Goal: Task Accomplishment & Management: Complete application form

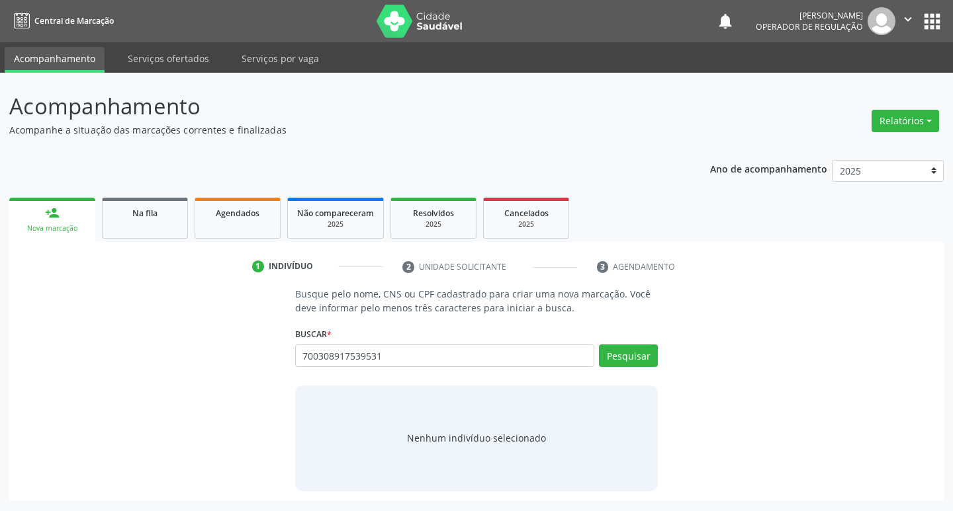
type input "700308917539531"
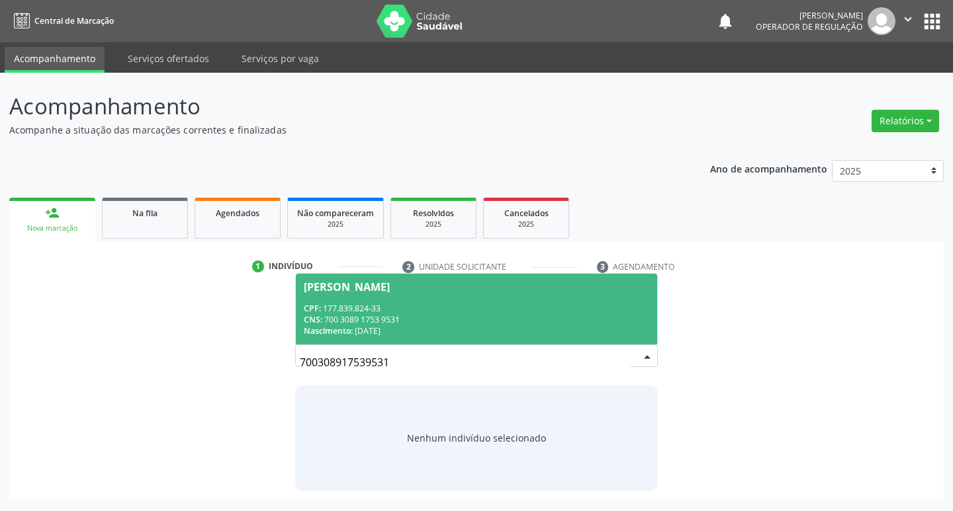
click at [560, 305] on div "CPF: 177.839.824-33" at bounding box center [477, 308] width 346 height 11
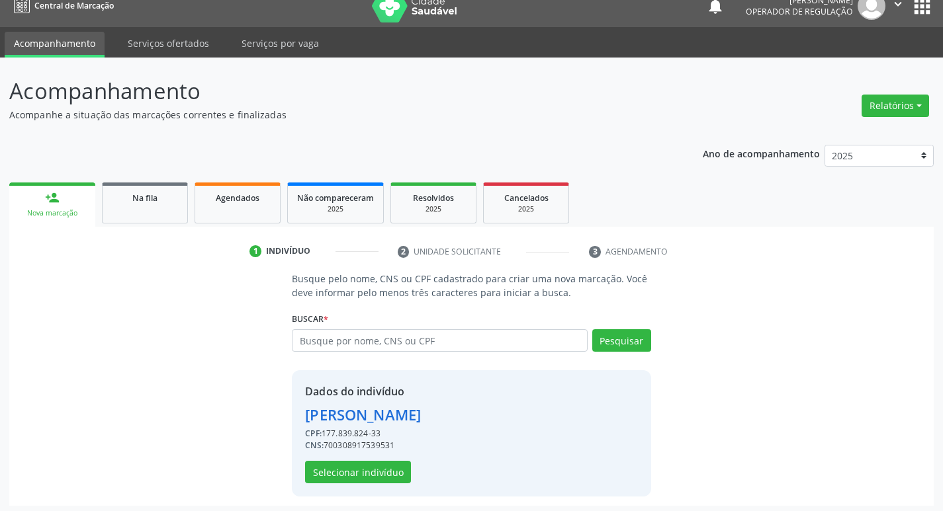
scroll to position [19, 0]
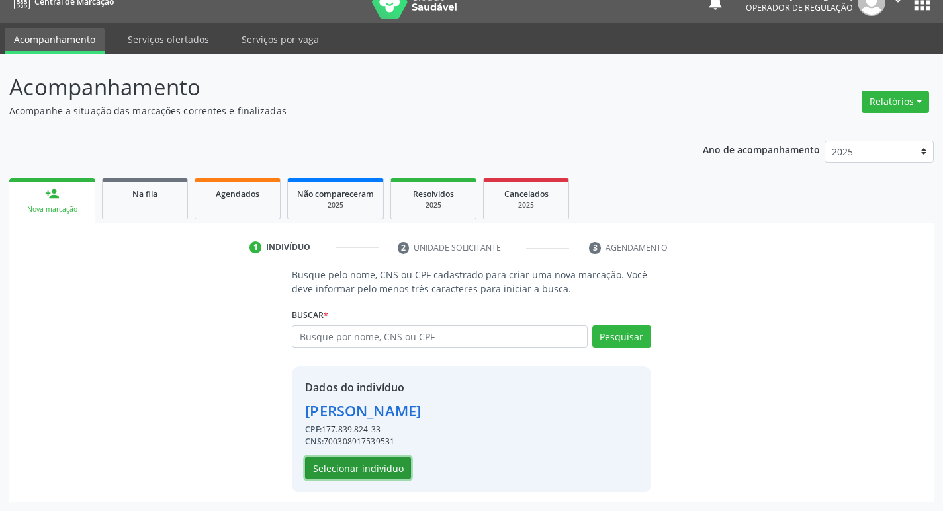
click at [375, 474] on button "Selecionar indivíduo" at bounding box center [358, 468] width 106 height 22
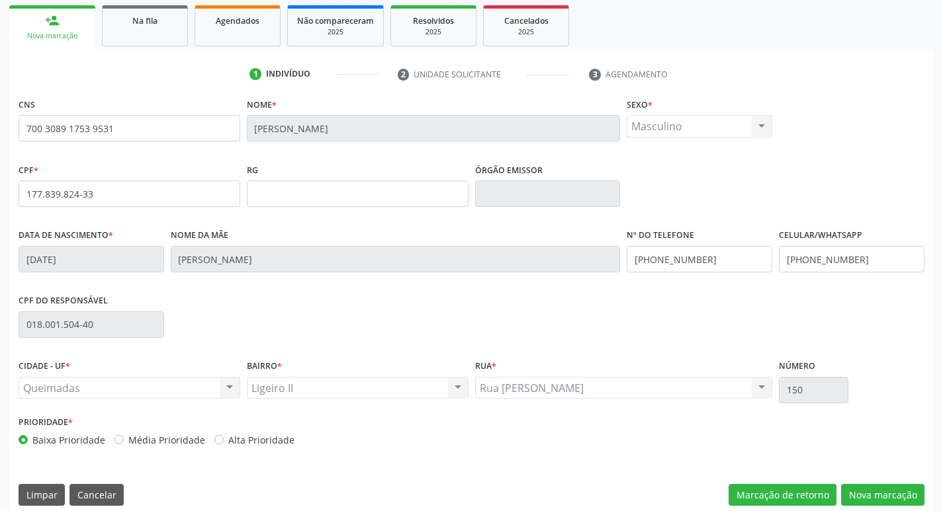
scroll to position [206, 0]
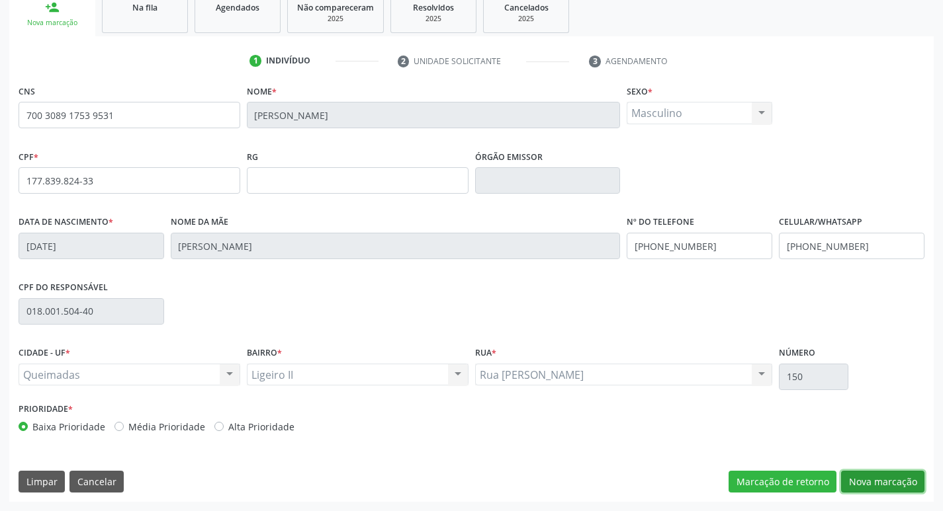
click at [870, 485] on button "Nova marcação" at bounding box center [882, 482] width 83 height 22
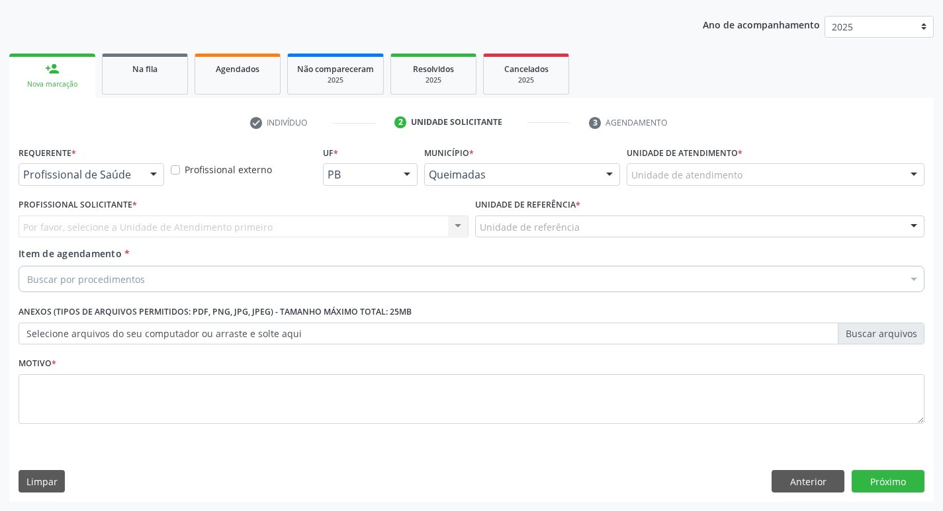
click at [150, 173] on div at bounding box center [154, 175] width 20 height 22
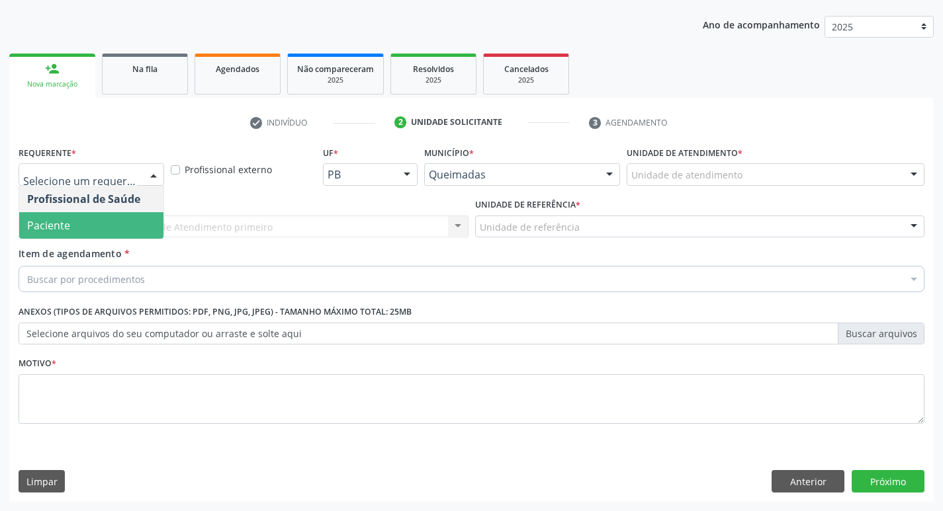
click at [132, 226] on span "Paciente" at bounding box center [91, 225] width 144 height 26
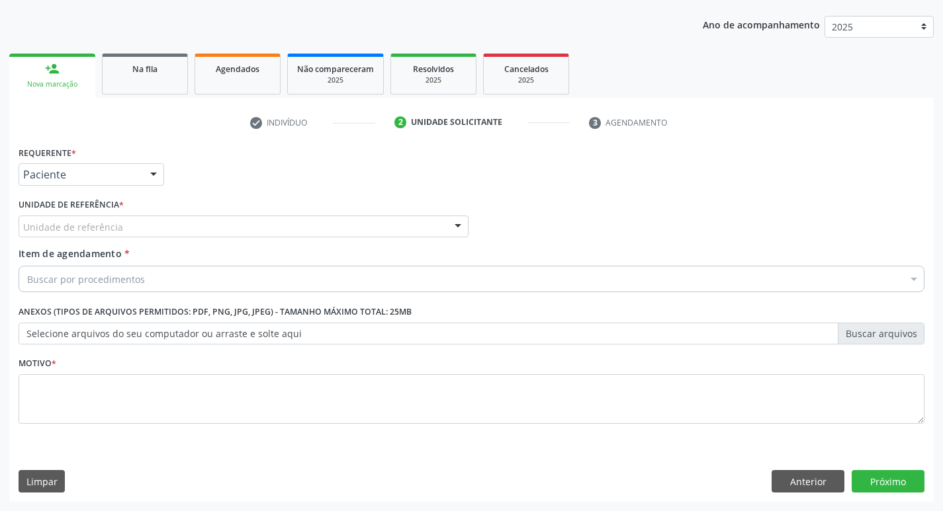
click at [135, 226] on div "Unidade de referência" at bounding box center [244, 227] width 450 height 22
click at [386, 216] on div "UBSF Ligeiro II" at bounding box center [244, 227] width 450 height 22
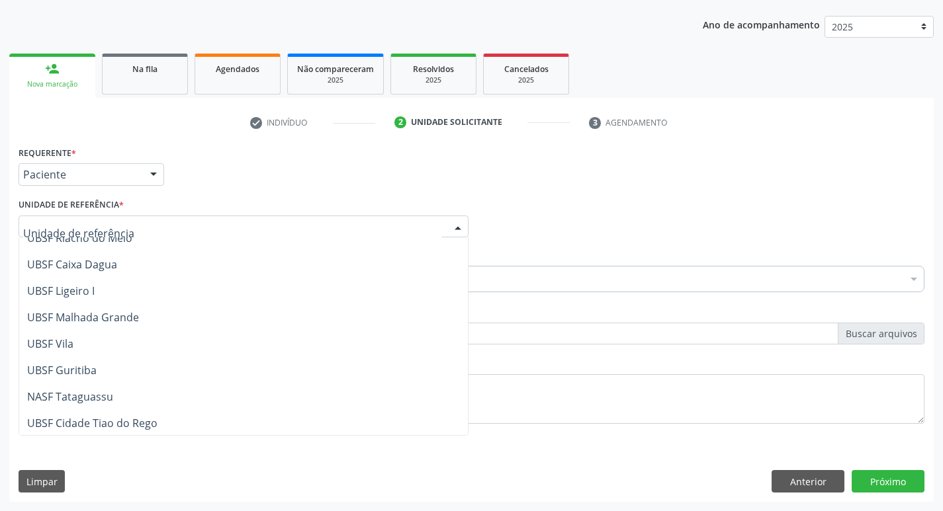
scroll to position [331, 0]
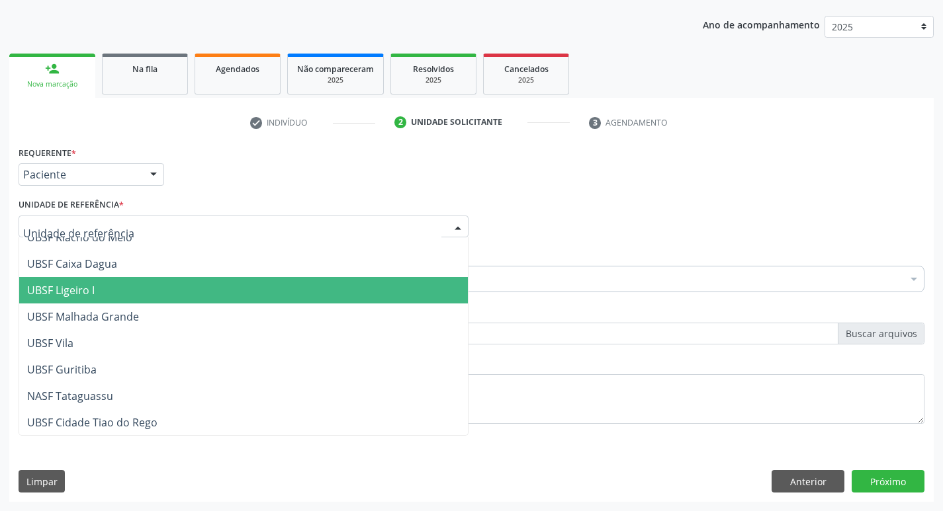
click at [314, 287] on span "UBSF Ligeiro I" at bounding box center [243, 290] width 449 height 26
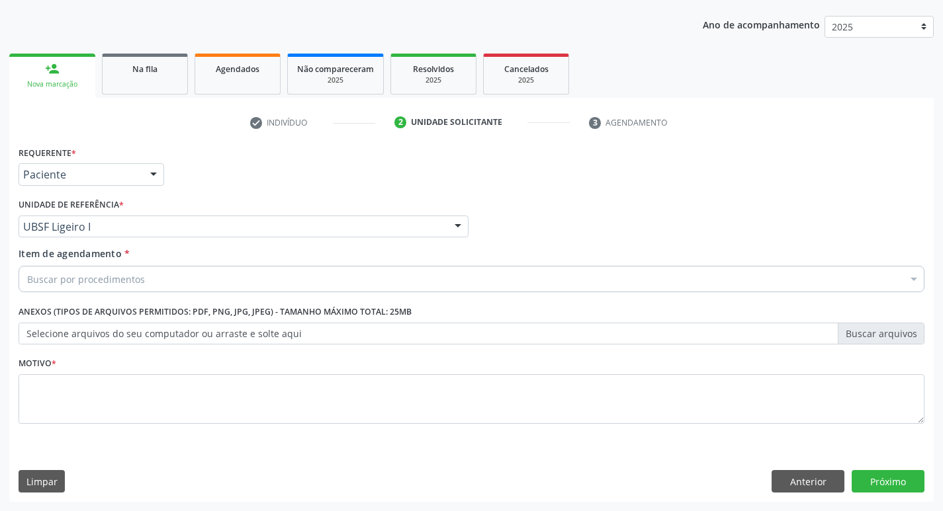
click at [296, 273] on div "Buscar por procedimentos" at bounding box center [472, 279] width 906 height 26
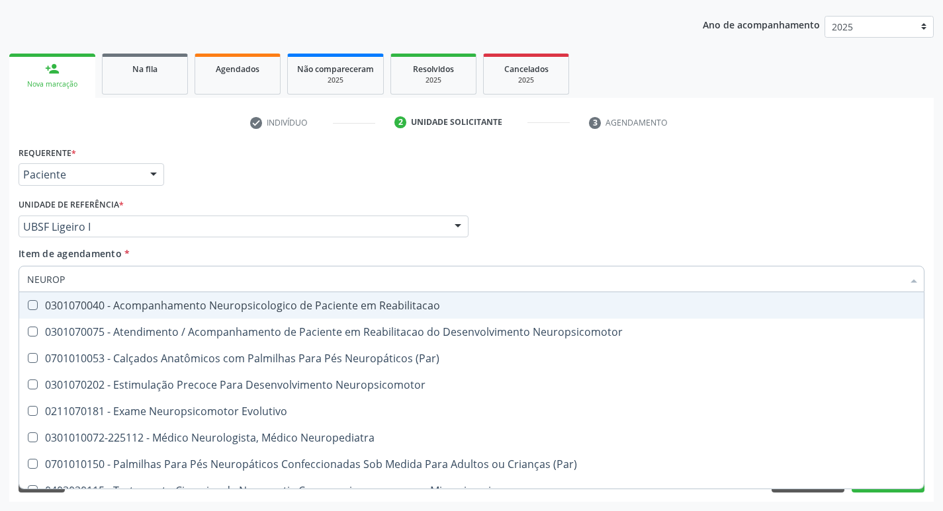
type input "NEUROPE"
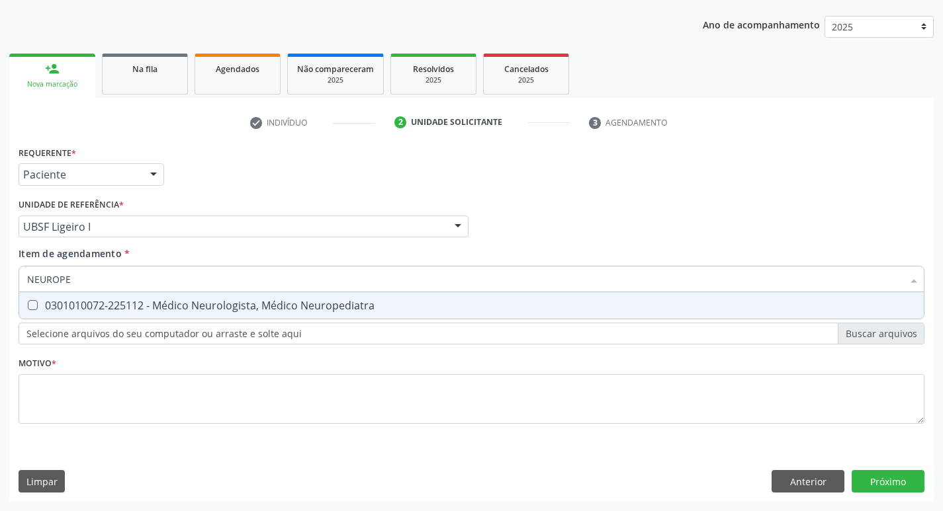
click at [307, 296] on span "0301010072-225112 - Médico Neurologista, Médico Neuropediatra" at bounding box center [471, 305] width 904 height 26
checkbox Neuropediatra "true"
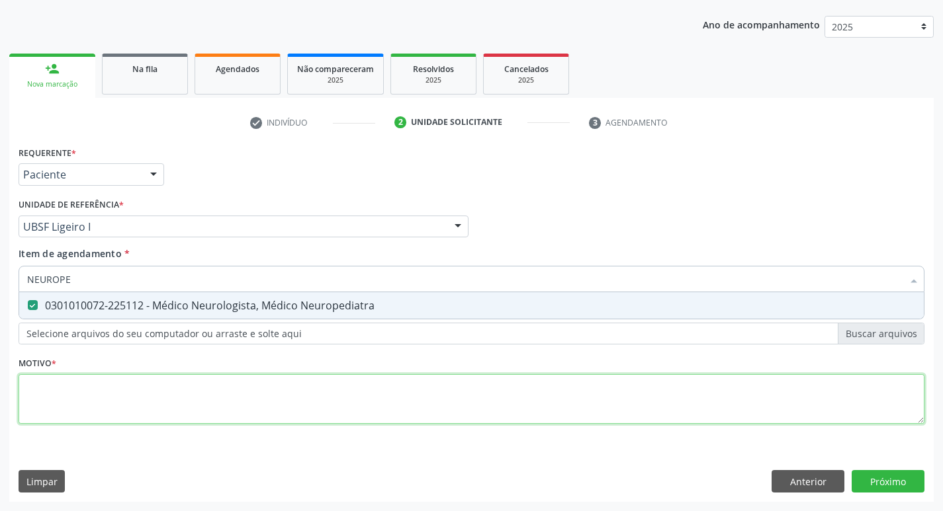
click at [250, 386] on div "Requerente * Paciente Profissional de Saúde Paciente Nenhum resultado encontrad…" at bounding box center [472, 293] width 906 height 300
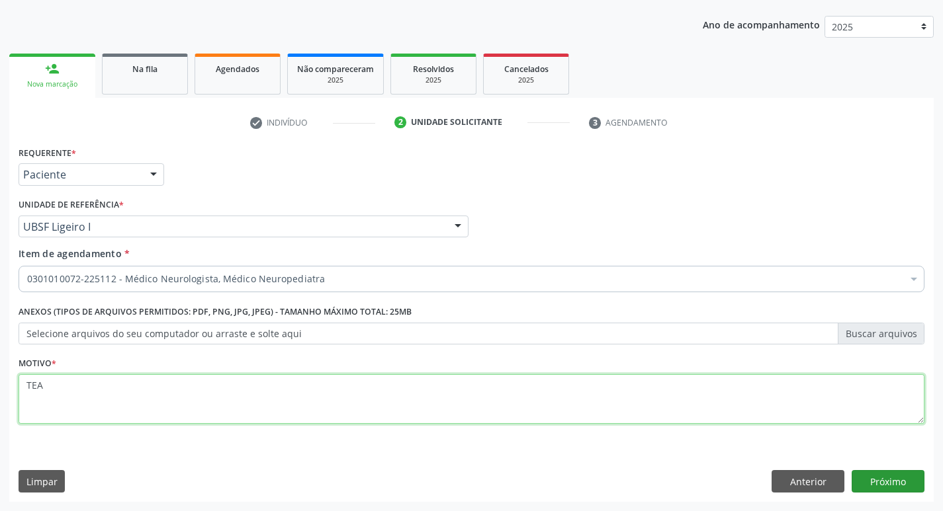
type textarea "TEA"
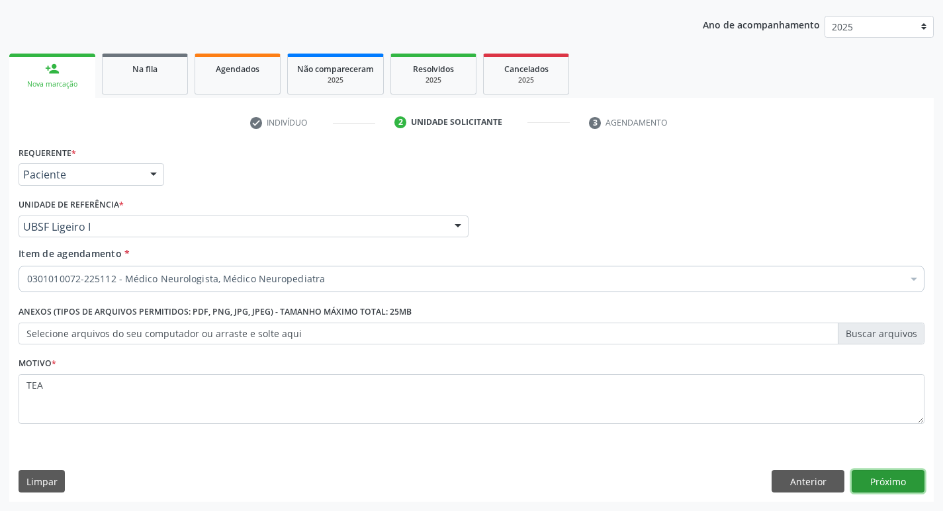
click at [900, 480] on button "Próximo" at bounding box center [888, 481] width 73 height 22
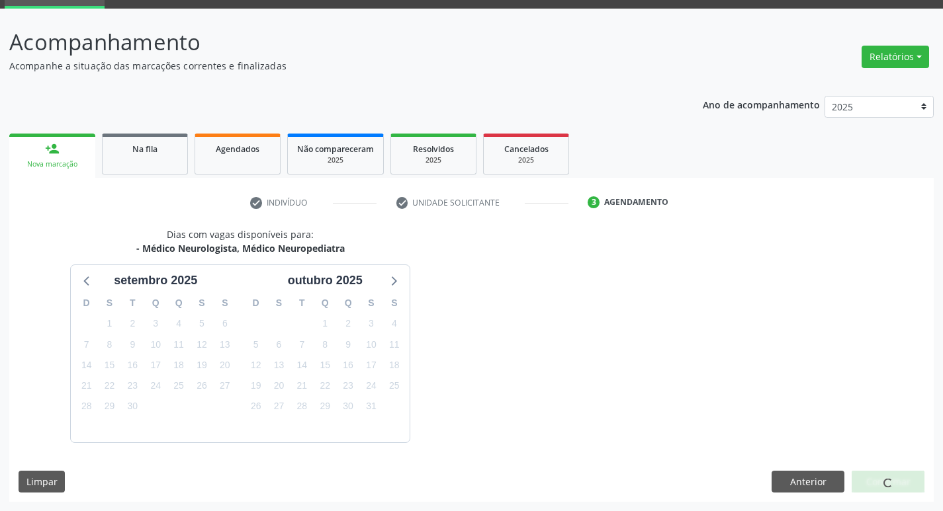
scroll to position [103, 0]
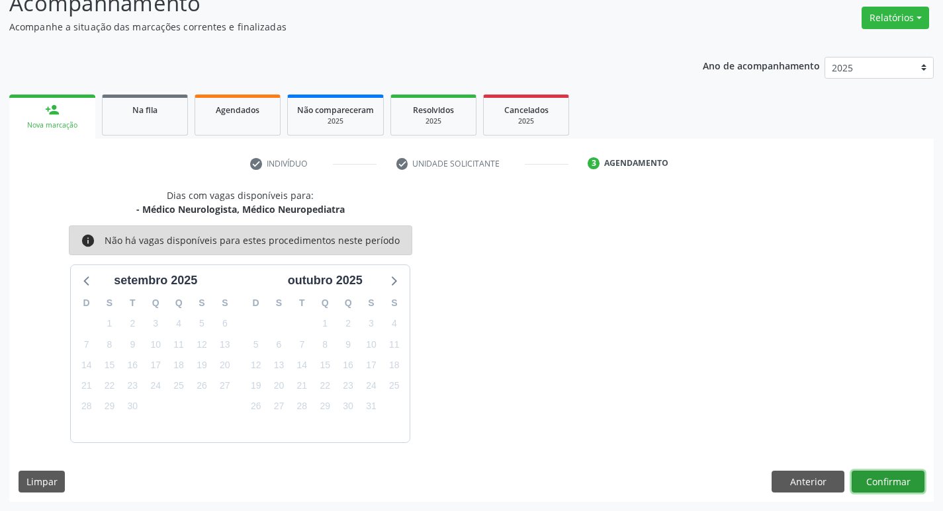
click at [913, 484] on button "Confirmar" at bounding box center [888, 482] width 73 height 22
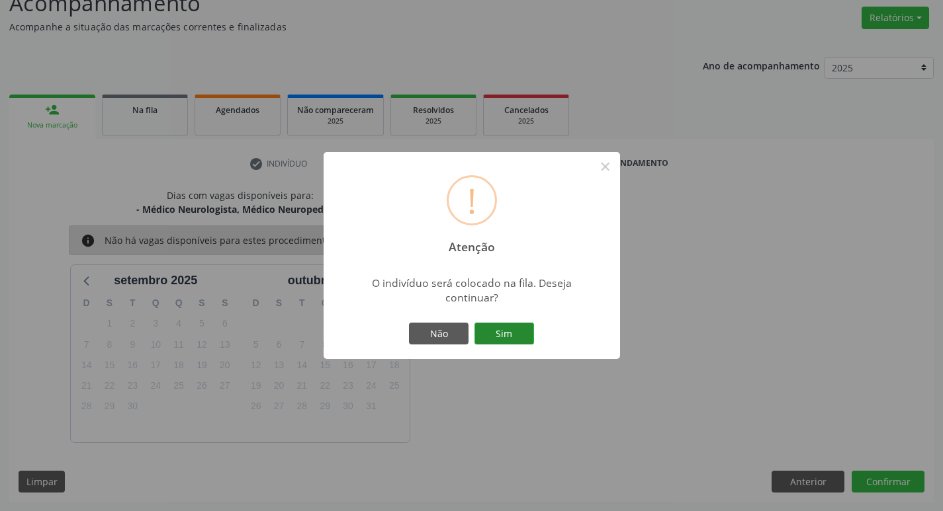
click at [521, 339] on button "Sim" at bounding box center [504, 334] width 60 height 22
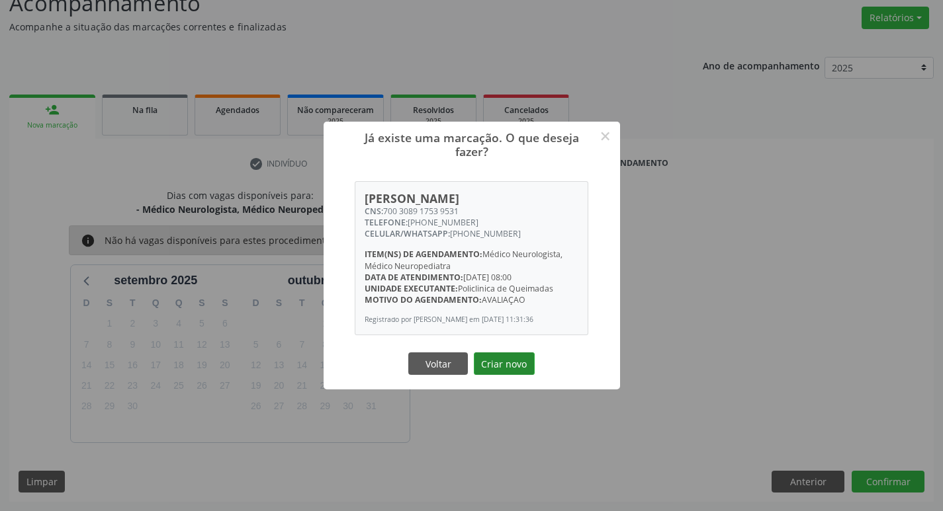
click at [514, 371] on button "Criar novo" at bounding box center [504, 364] width 61 height 22
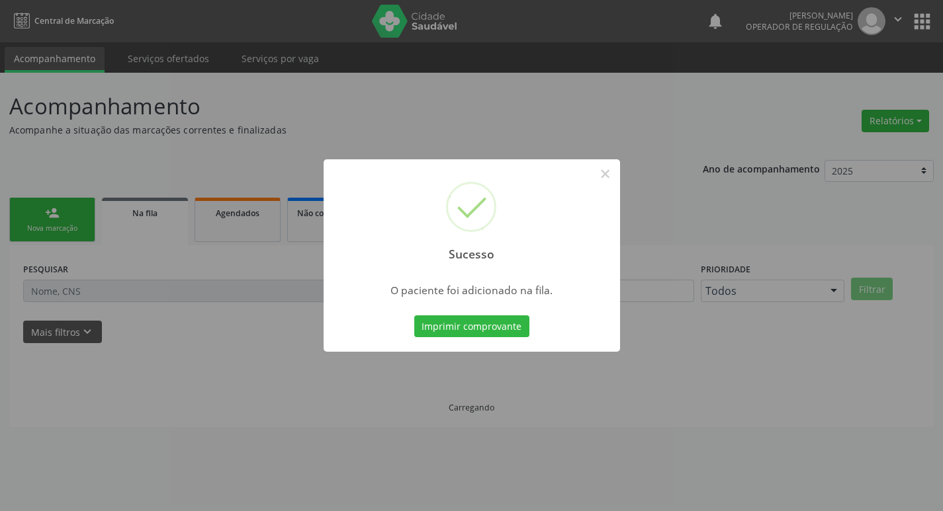
scroll to position [0, 0]
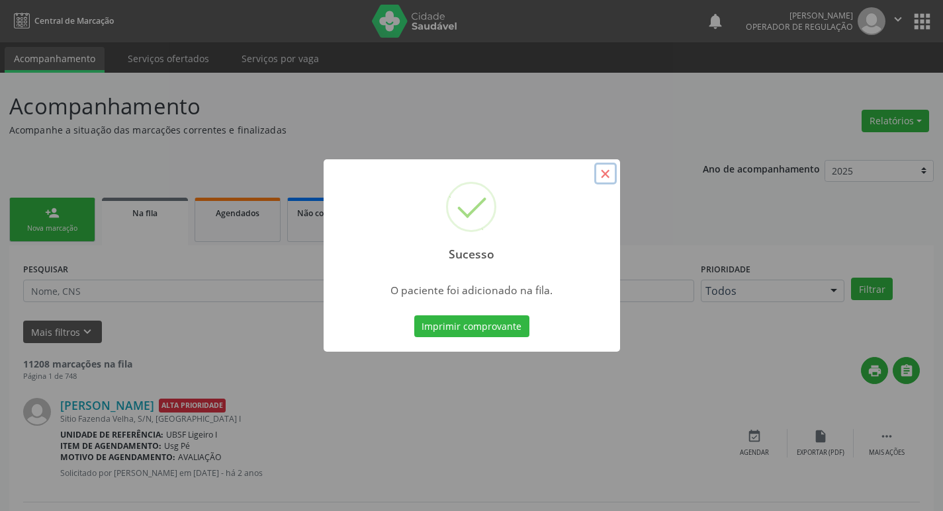
click at [601, 168] on button "×" at bounding box center [605, 174] width 22 height 22
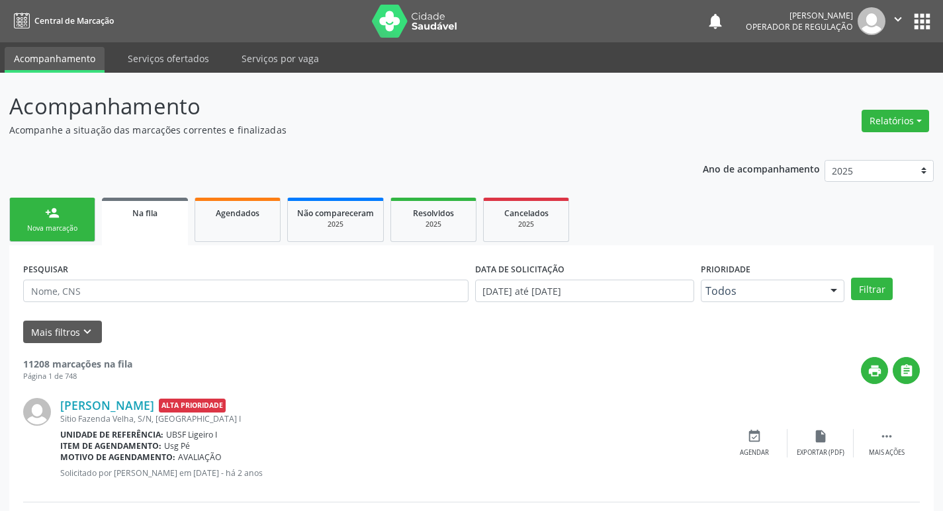
click at [75, 234] on link "person_add Nova marcação" at bounding box center [52, 220] width 86 height 44
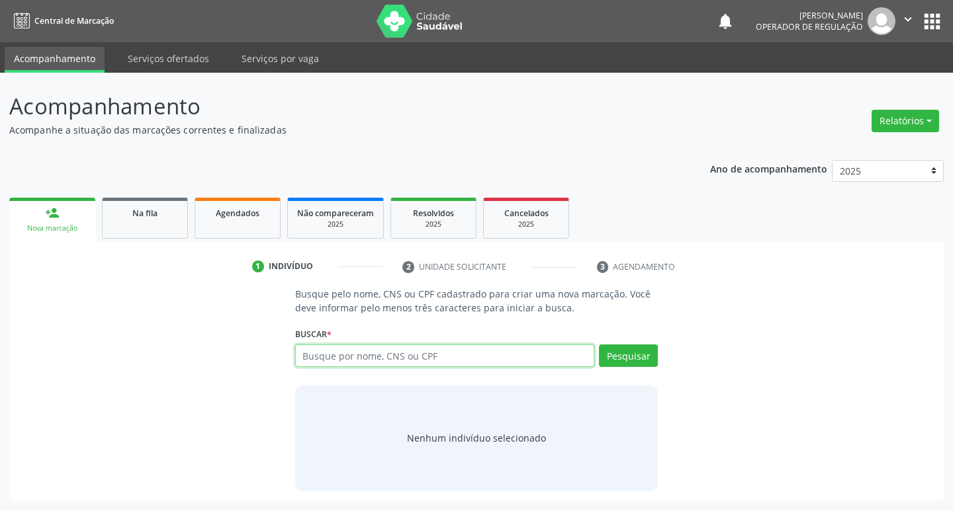
click at [392, 365] on input "text" at bounding box center [445, 356] width 300 height 22
type input "704202786121588"
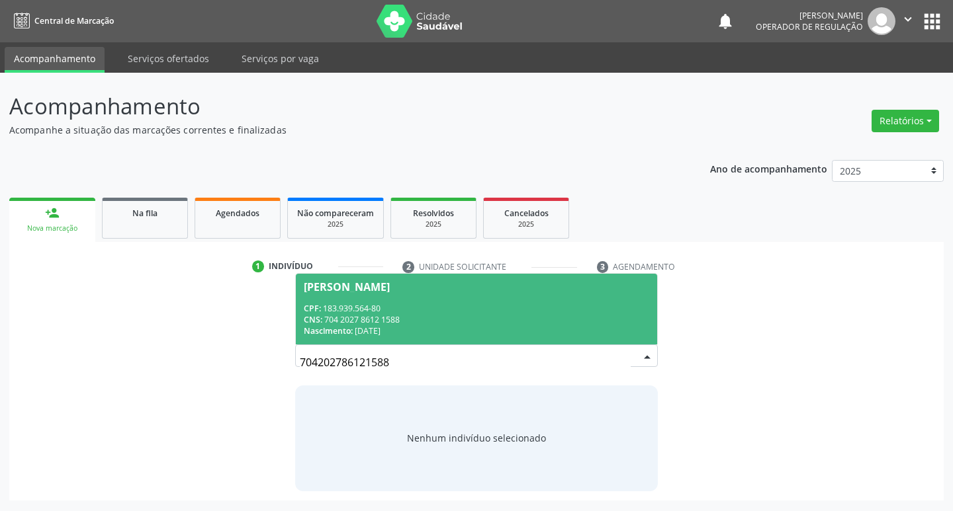
click at [574, 315] on div "CNS: 704 2027 8612 1588" at bounding box center [477, 319] width 346 height 11
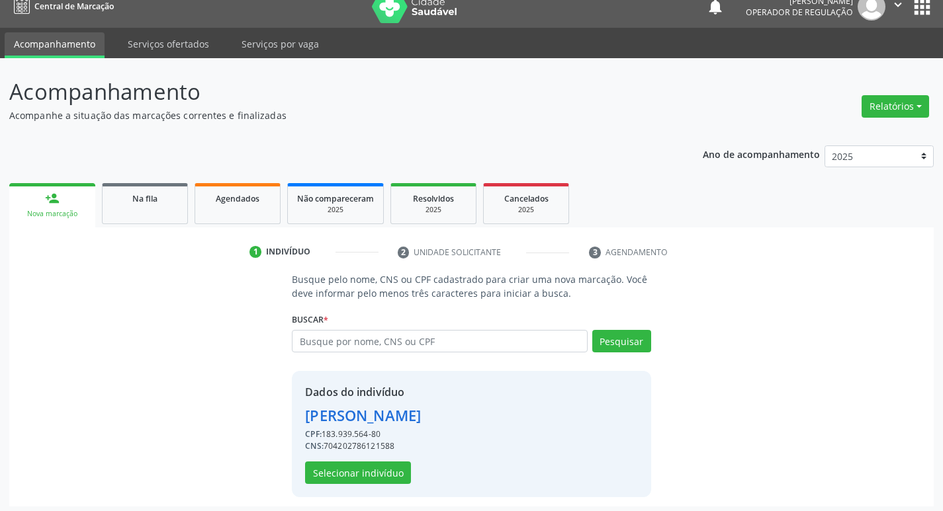
scroll to position [19, 0]
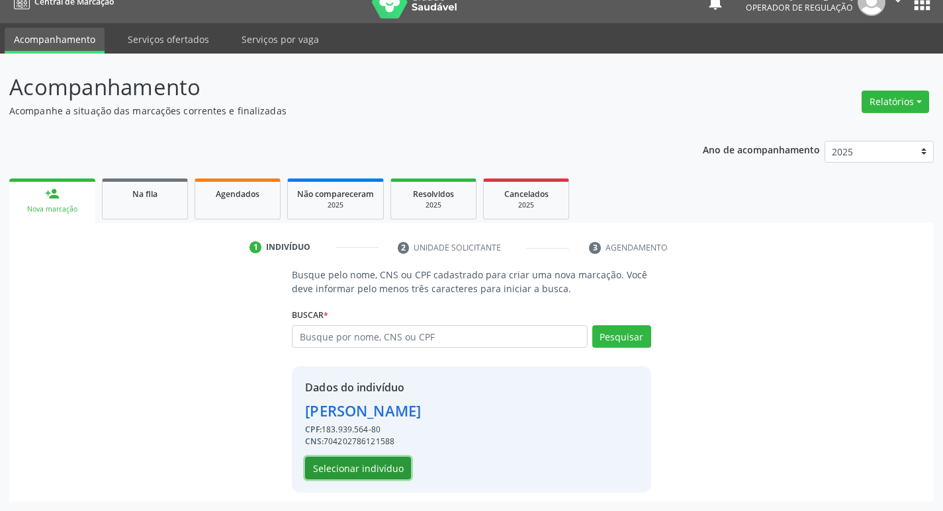
click at [382, 470] on button "Selecionar indivíduo" at bounding box center [358, 468] width 106 height 22
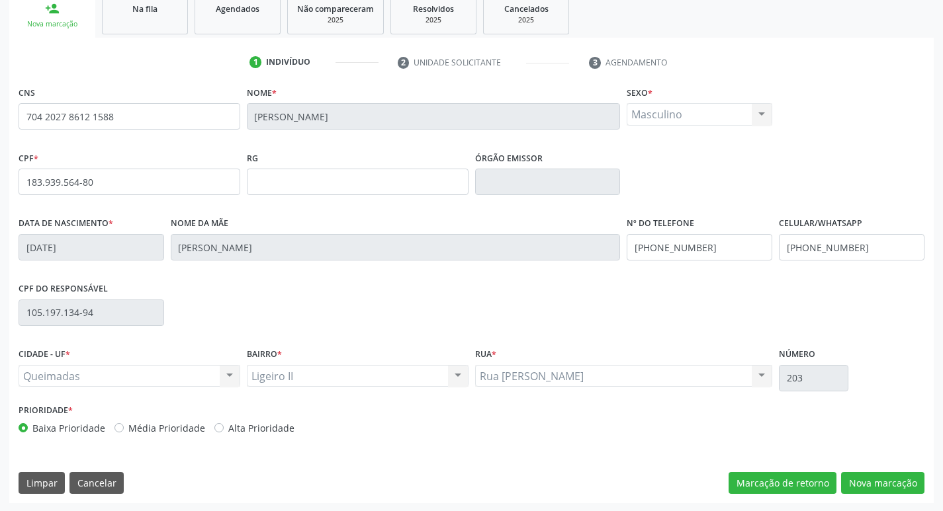
scroll to position [206, 0]
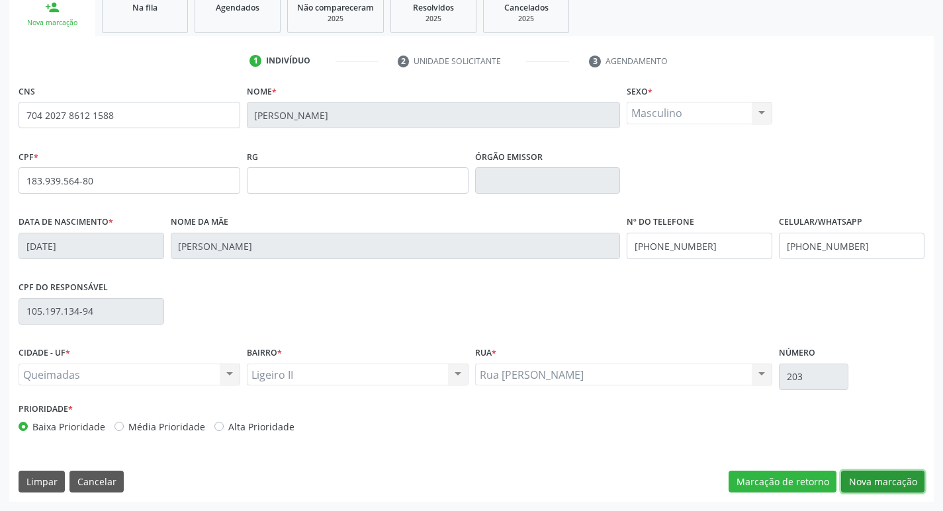
click at [887, 481] on button "Nova marcação" at bounding box center [882, 482] width 83 height 22
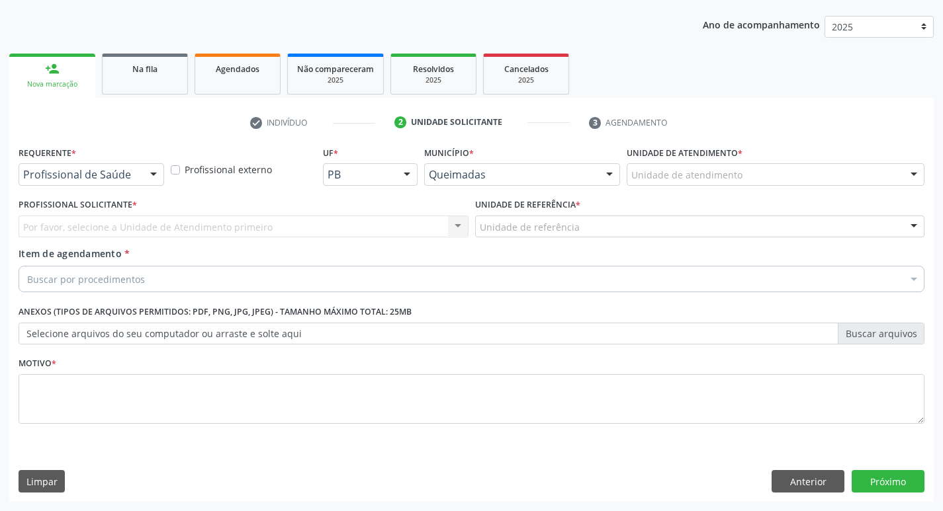
scroll to position [144, 0]
click at [152, 171] on div at bounding box center [154, 175] width 20 height 22
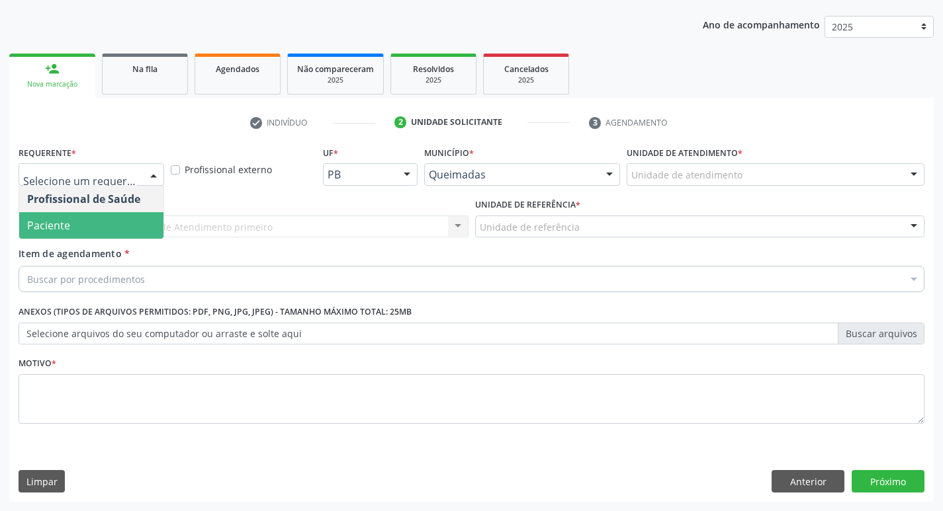
click at [109, 232] on span "Paciente" at bounding box center [91, 225] width 144 height 26
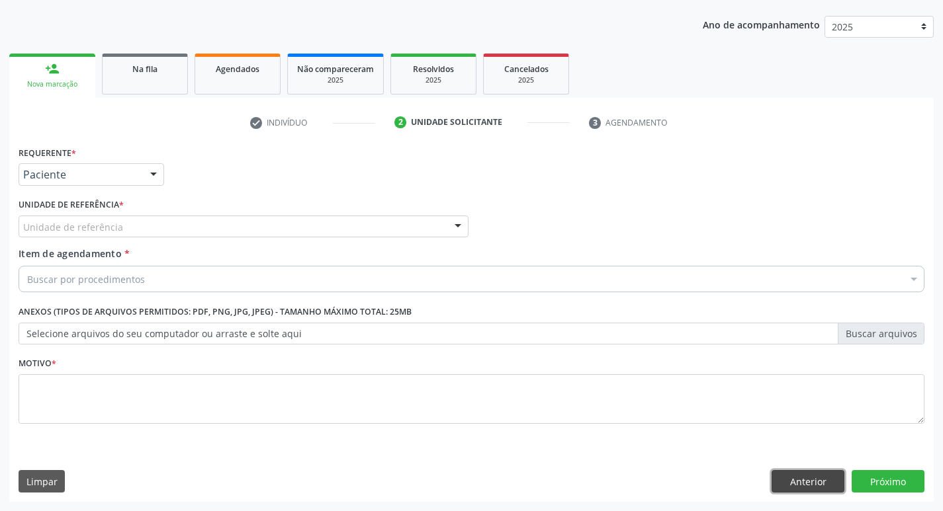
click at [808, 482] on button "Anterior" at bounding box center [807, 481] width 73 height 22
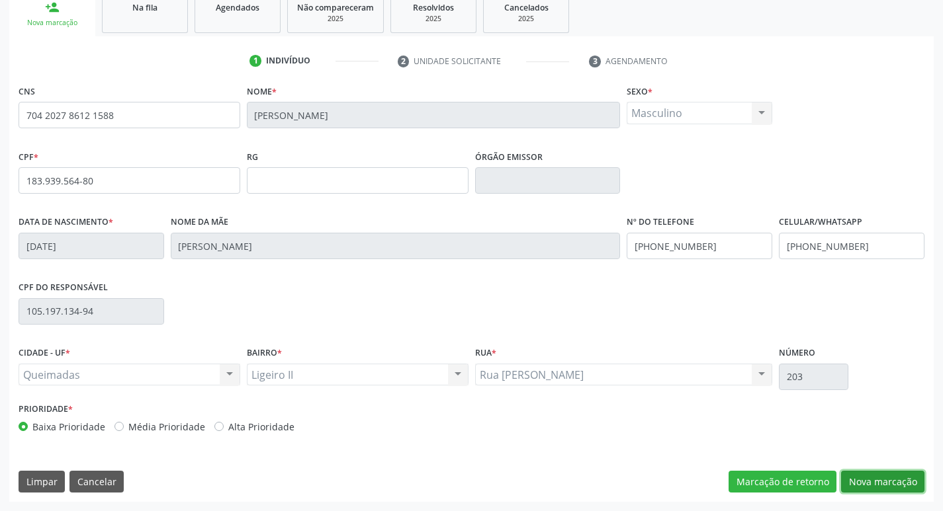
click at [897, 480] on button "Nova marcação" at bounding box center [882, 482] width 83 height 22
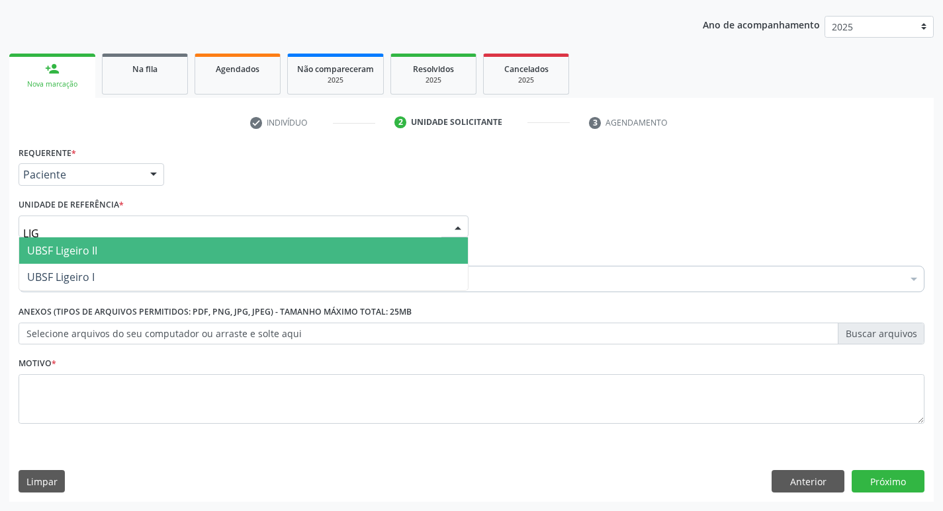
type input "LIGE"
click at [101, 251] on span "UBSF Ligeiro II" at bounding box center [243, 251] width 449 height 26
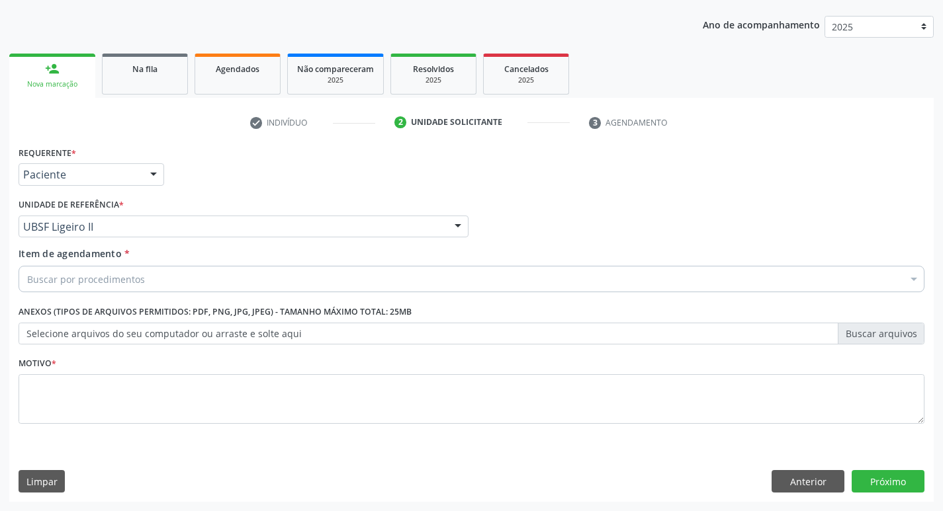
click at [163, 267] on div "Buscar por procedimentos" at bounding box center [472, 279] width 906 height 26
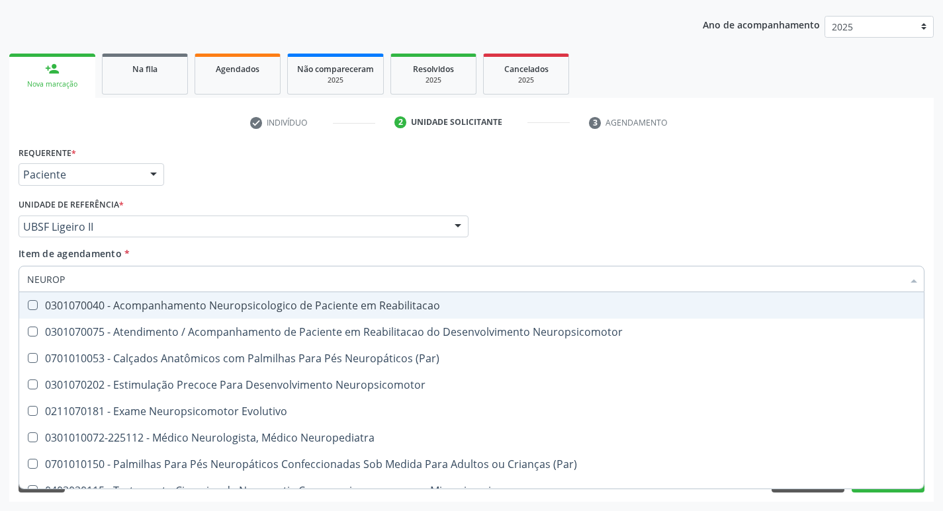
type input "NEUROPE"
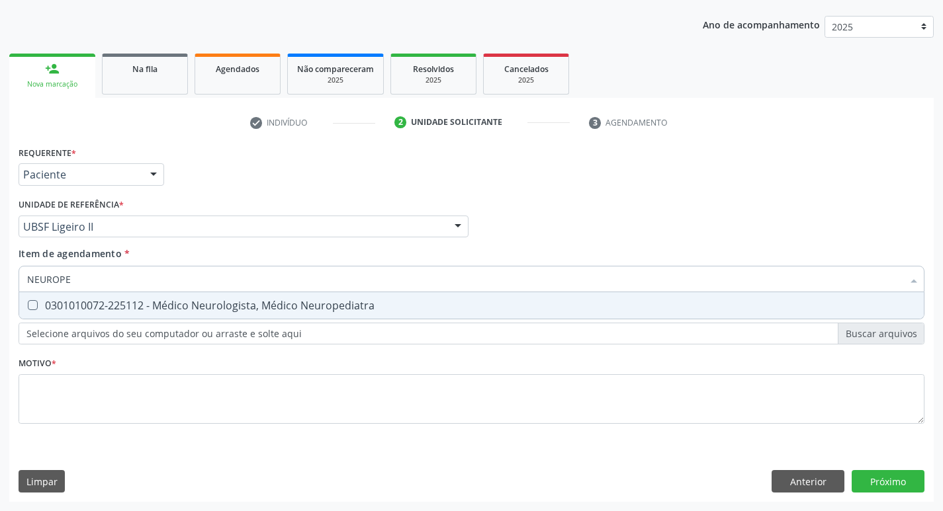
click at [173, 302] on div "0301010072-225112 - Médico Neurologista, Médico Neuropediatra" at bounding box center [471, 305] width 889 height 11
checkbox Neuropediatra "true"
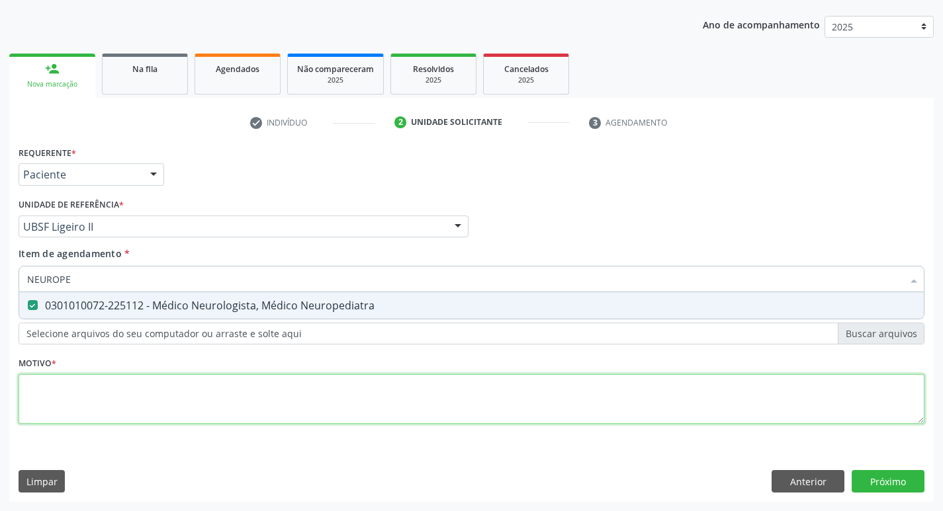
click at [134, 382] on div "Requerente * Paciente Profissional de Saúde Paciente Nenhum resultado encontrad…" at bounding box center [472, 293] width 906 height 300
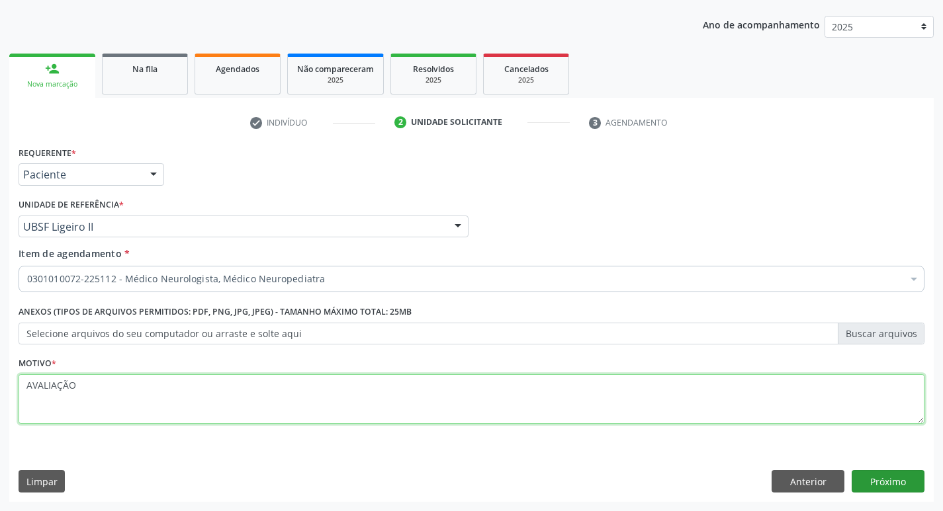
type textarea "AVALIAÇÃO"
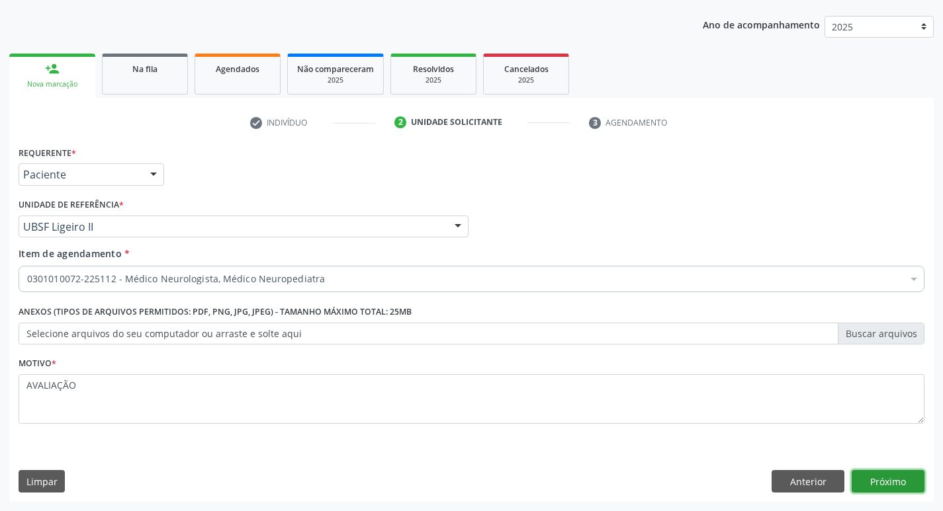
click at [891, 487] on button "Próximo" at bounding box center [888, 481] width 73 height 22
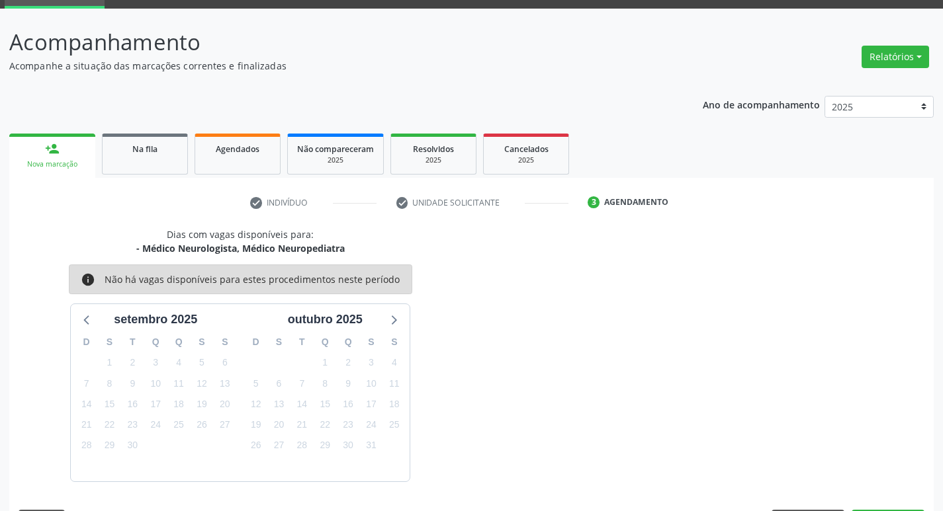
scroll to position [103, 0]
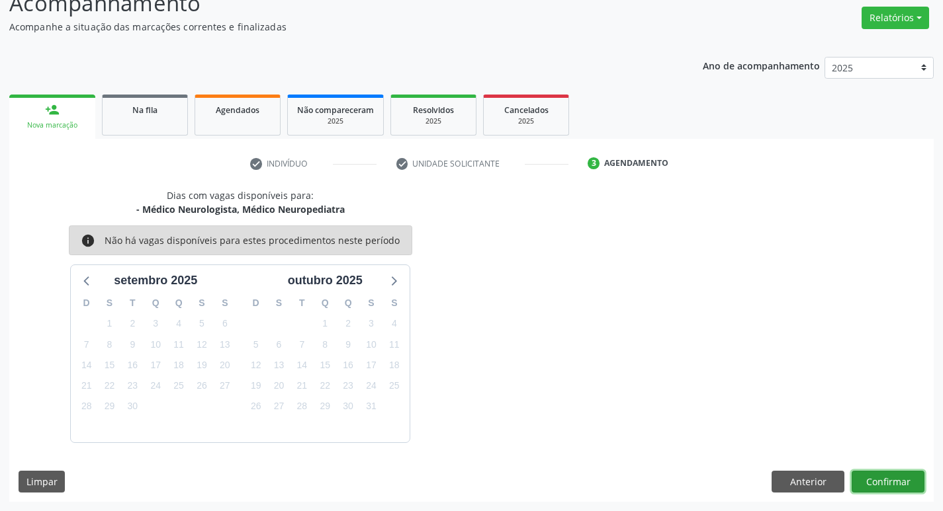
click at [875, 485] on button "Confirmar" at bounding box center [888, 482] width 73 height 22
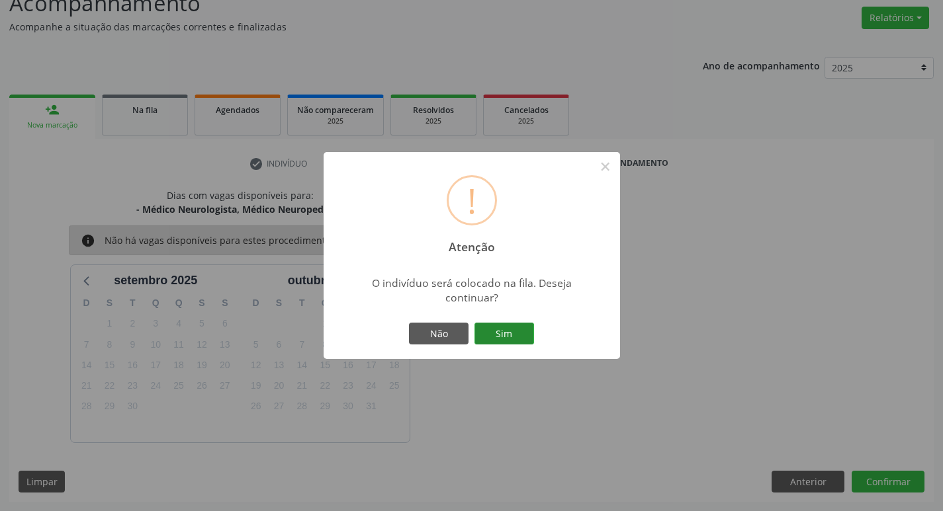
click at [508, 343] on button "Sim" at bounding box center [504, 334] width 60 height 22
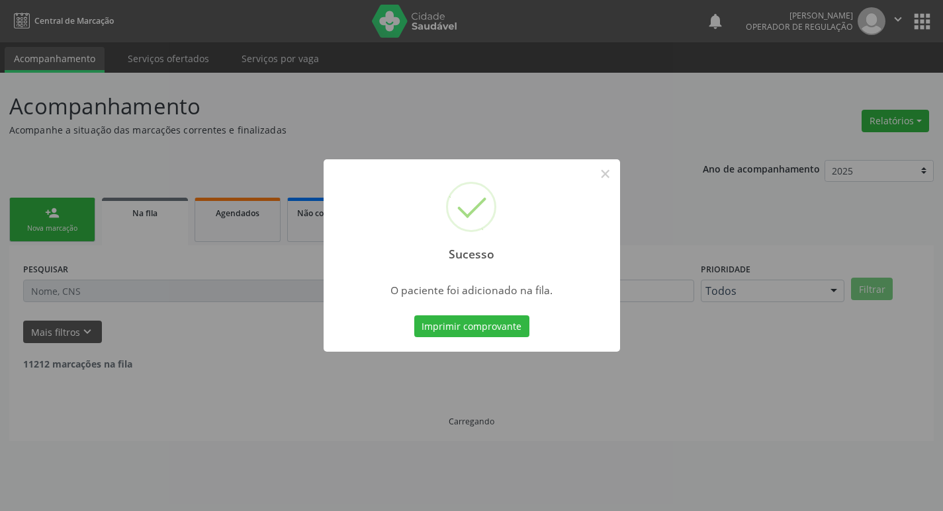
scroll to position [0, 0]
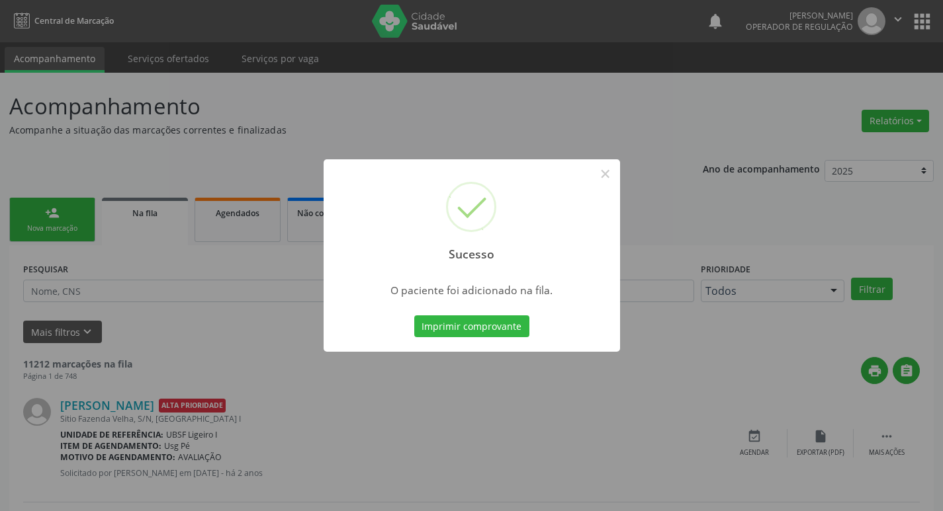
click at [314, 102] on div "Sucesso × O paciente foi adicionado na fila. Imprimir comprovante Cancel" at bounding box center [471, 255] width 943 height 511
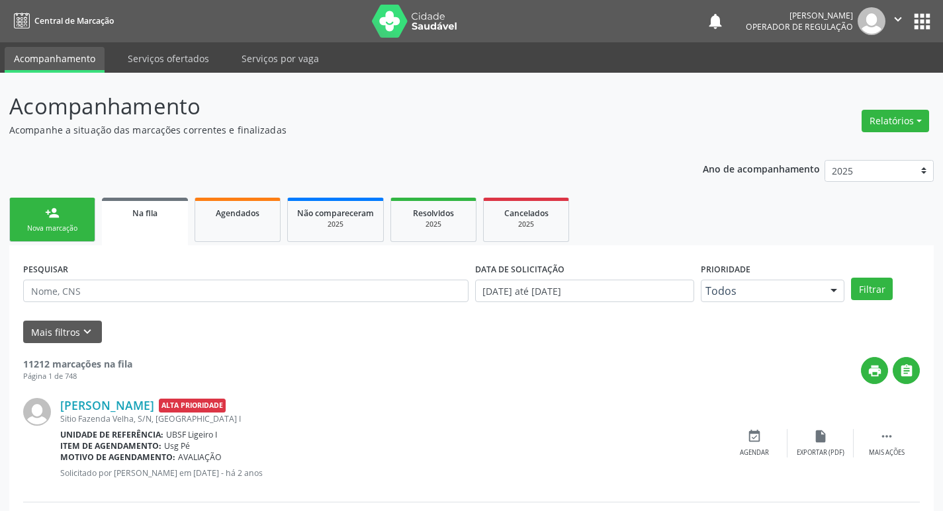
click at [37, 230] on div "Nova marcação" at bounding box center [52, 229] width 66 height 10
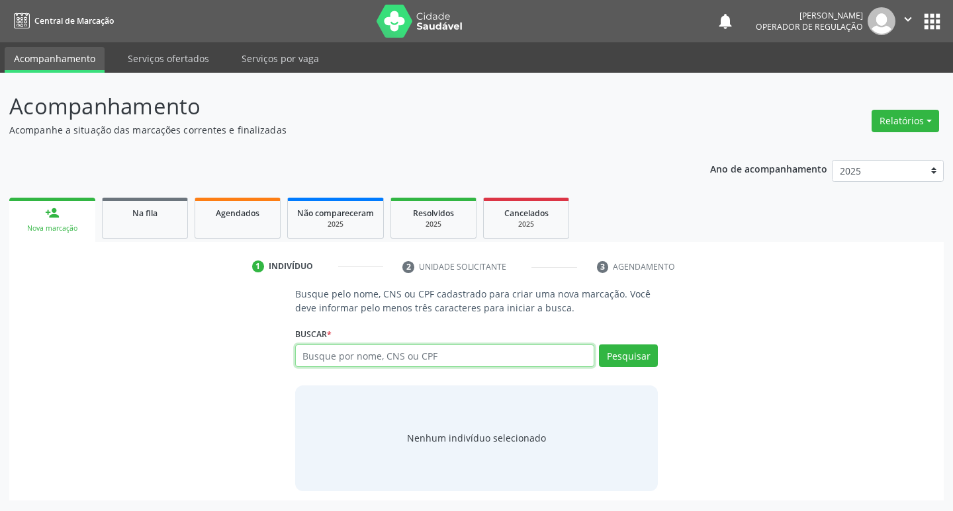
click at [333, 365] on input "text" at bounding box center [445, 356] width 300 height 22
type input "707409032783074"
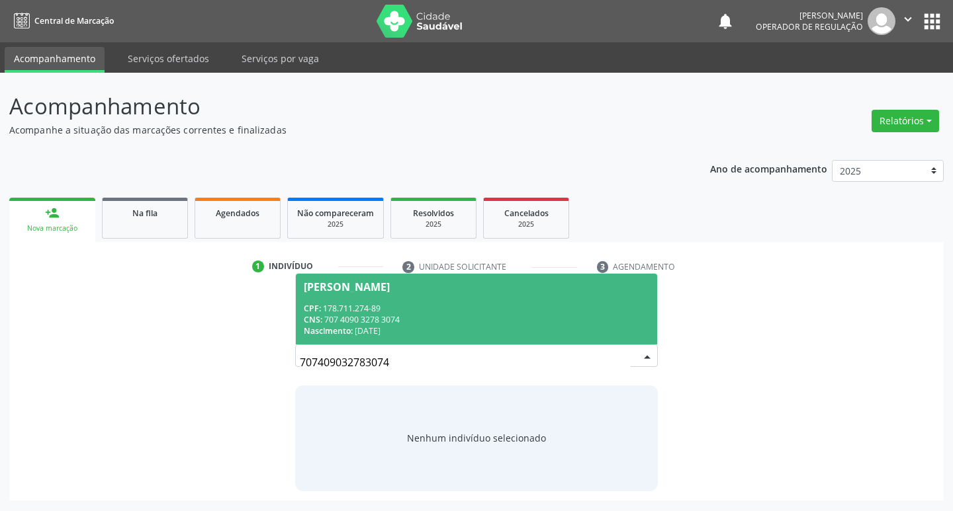
click at [310, 294] on span "[PERSON_NAME] CPF: 178.711.274-89 CNS: 707 4090 3278 3074 Nascimento: [DATE]" at bounding box center [477, 309] width 362 height 71
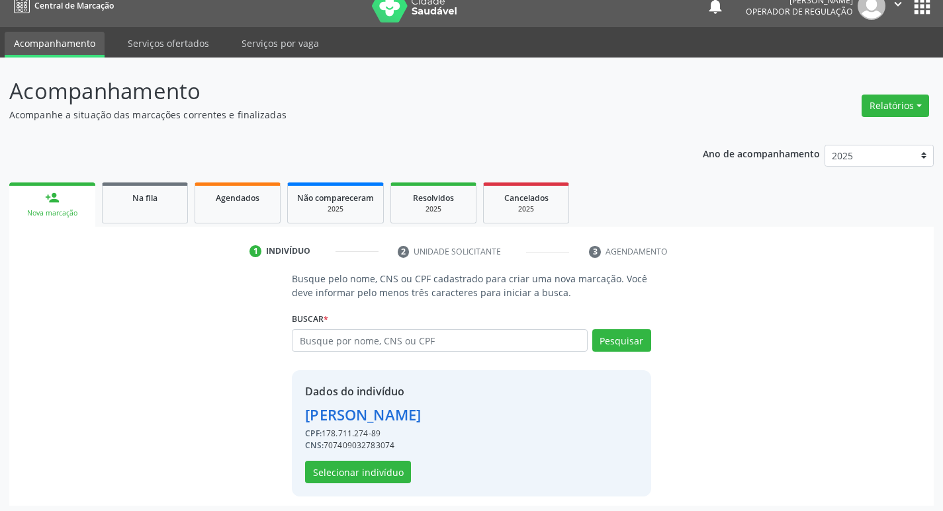
scroll to position [19, 0]
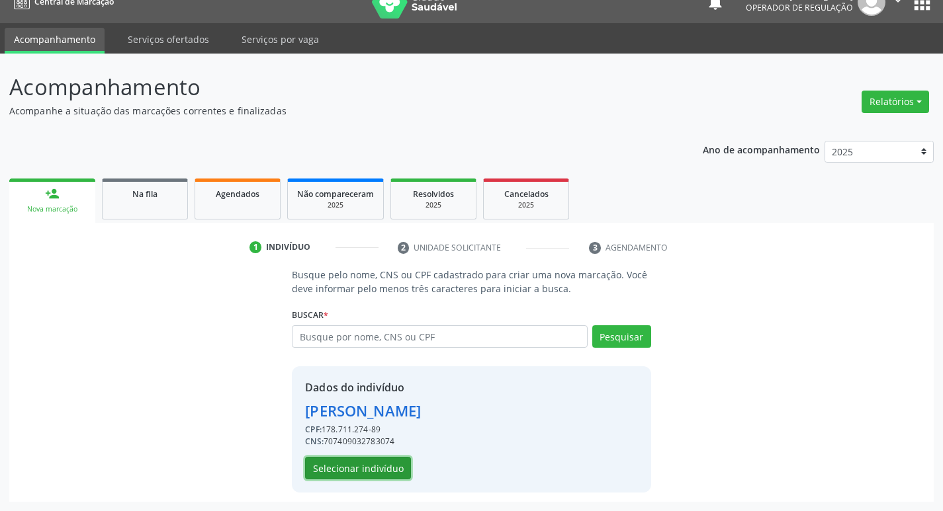
click at [329, 464] on button "Selecionar indivíduo" at bounding box center [358, 468] width 106 height 22
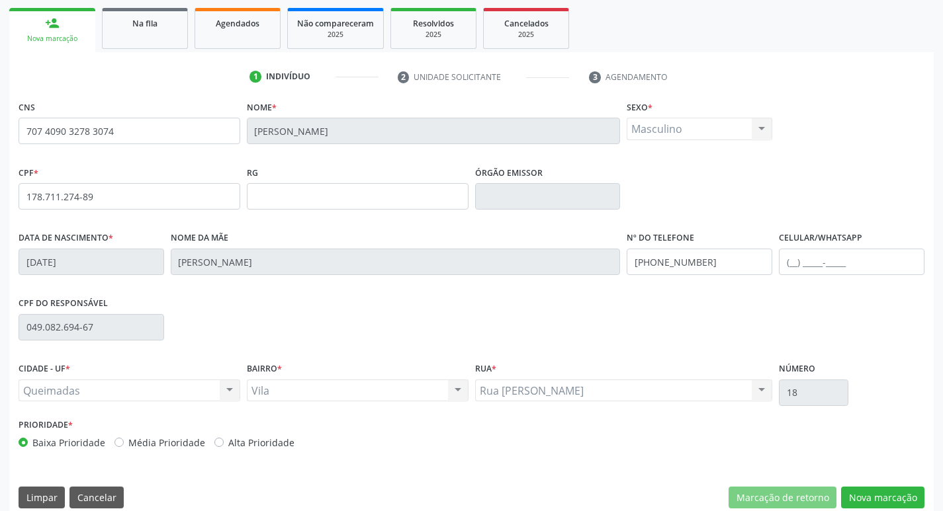
scroll to position [206, 0]
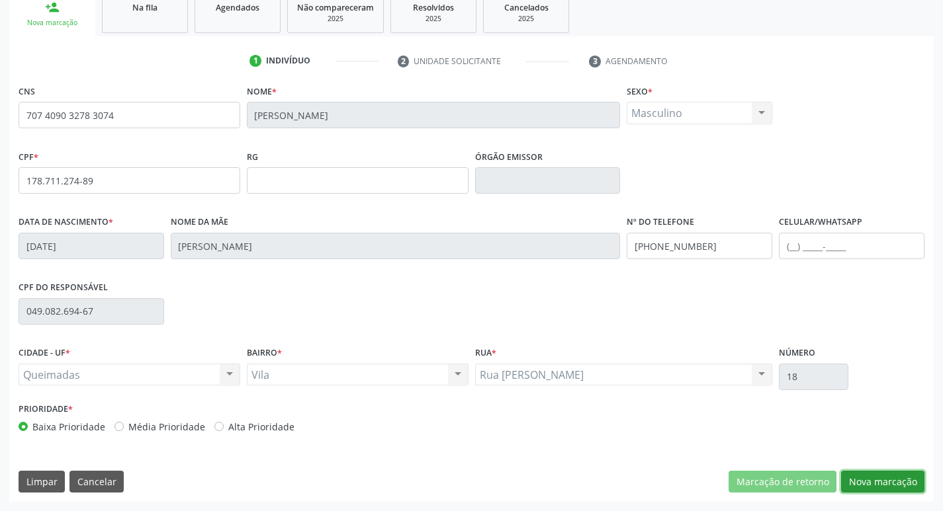
click at [852, 485] on button "Nova marcação" at bounding box center [882, 482] width 83 height 22
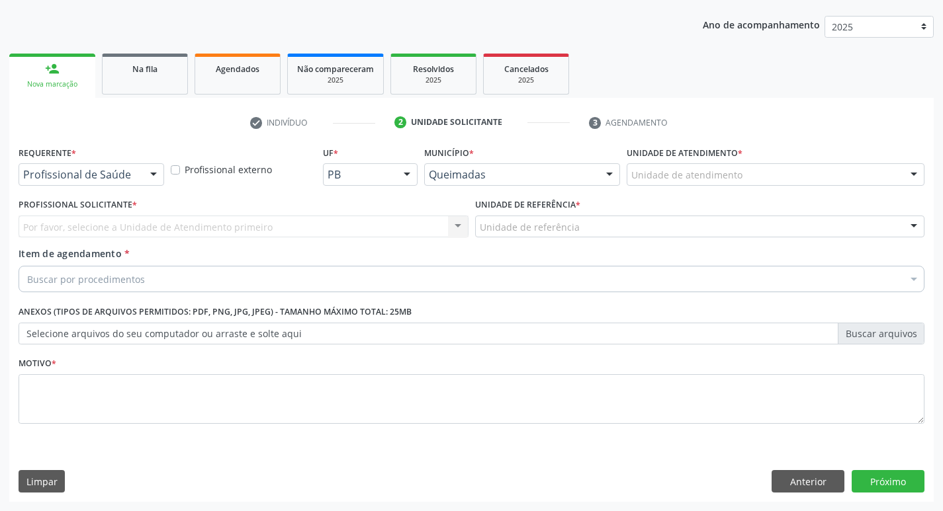
scroll to position [144, 0]
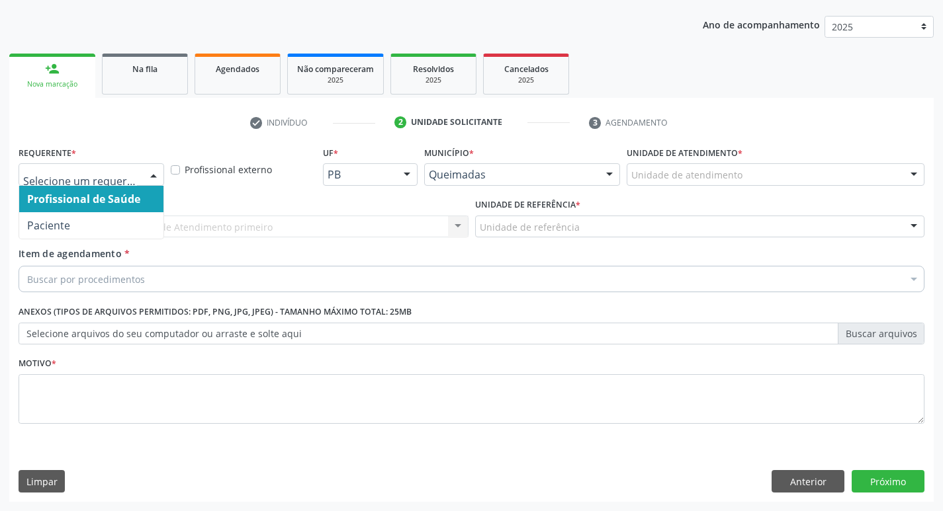
click at [144, 177] on div at bounding box center [154, 175] width 20 height 22
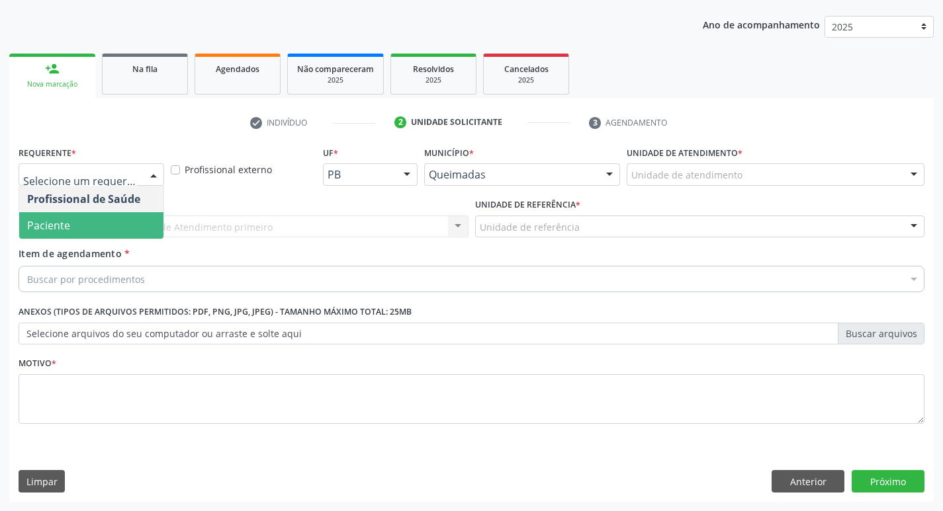
click at [104, 221] on span "Paciente" at bounding box center [91, 225] width 144 height 26
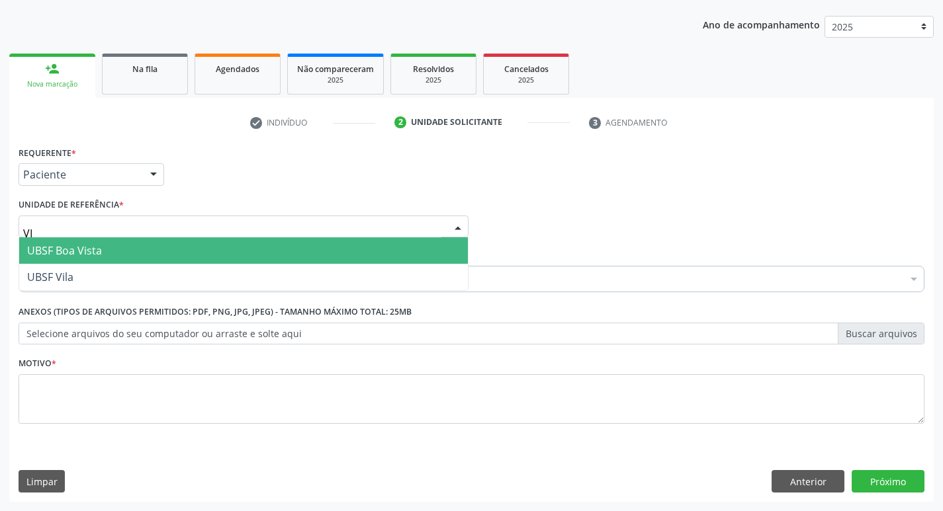
type input "VIL"
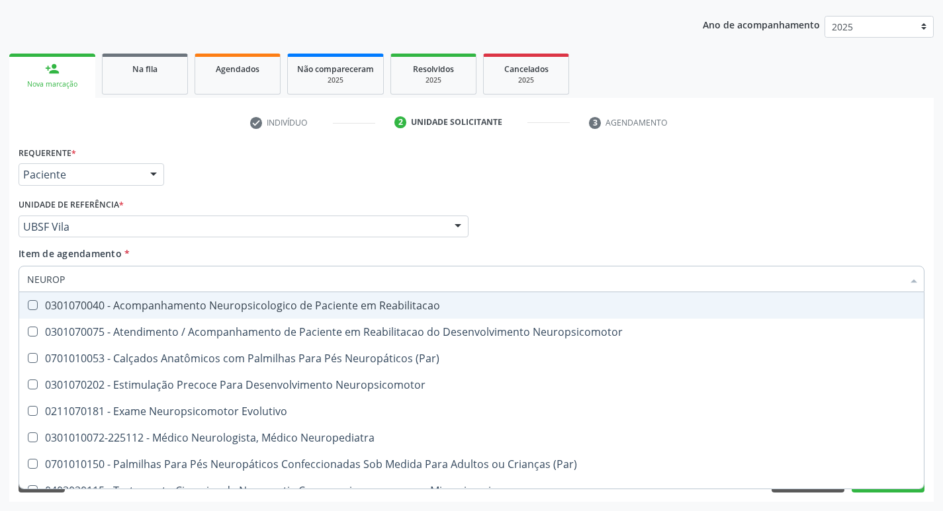
type input "NEUROPE"
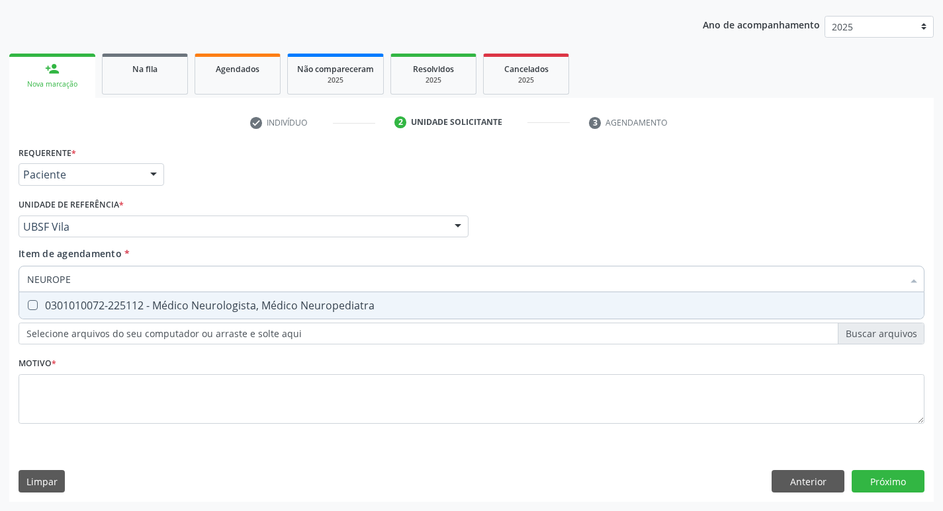
click at [87, 301] on div "0301010072-225112 - Médico Neurologista, Médico Neuropediatra" at bounding box center [471, 305] width 889 height 11
checkbox Neuropediatra "true"
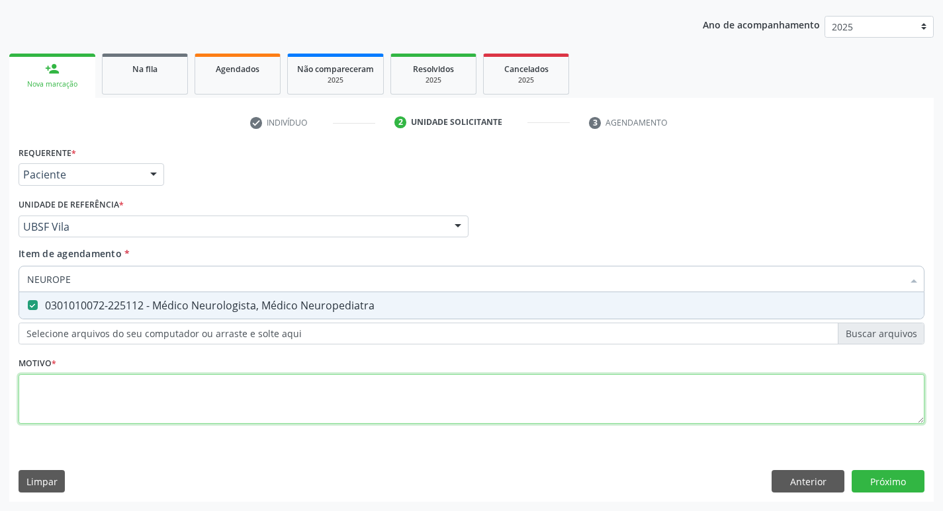
click at [172, 396] on div "Requerente * Paciente Profissional de Saúde Paciente Nenhum resultado encontrad…" at bounding box center [472, 293] width 906 height 300
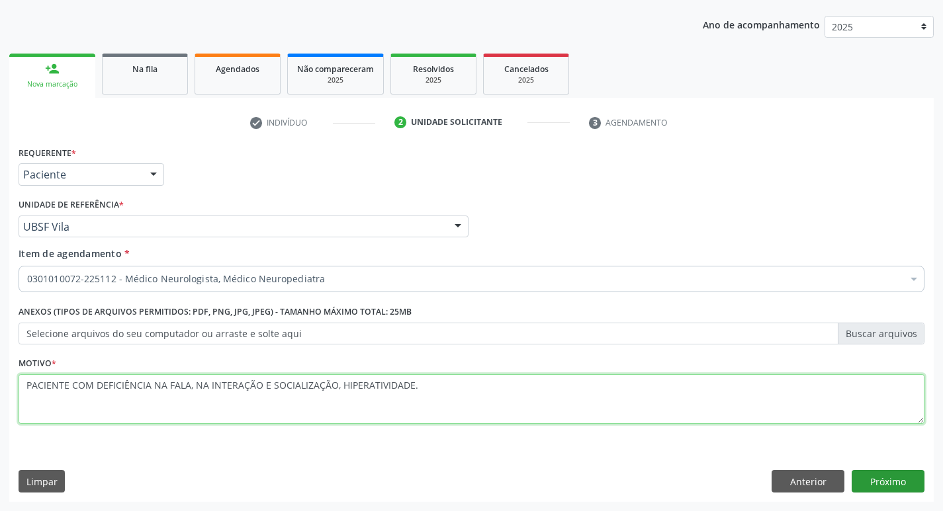
type textarea "PACIENTE COM DEFICIÊNCIA NA FALA, NA INTERAÇÃO E SOCIALIZAÇÃO, HIPERATIVIDADE."
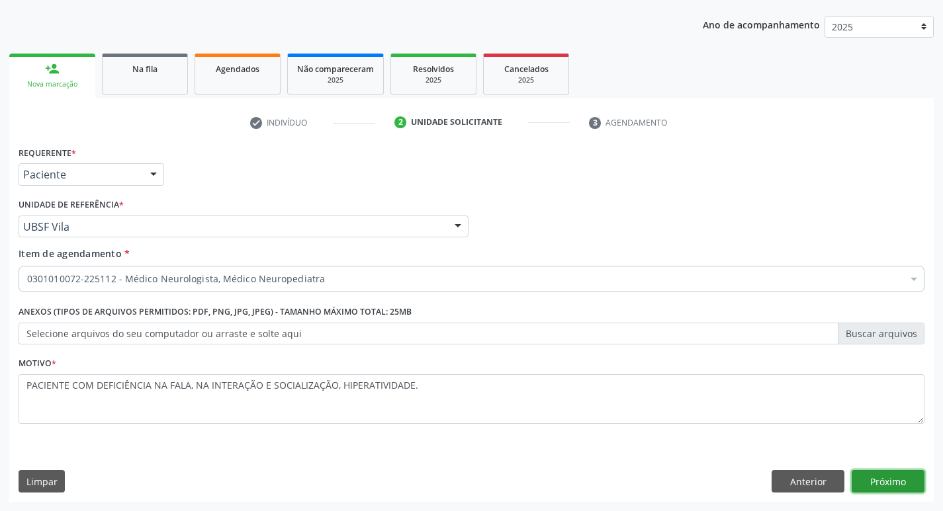
click at [883, 484] on button "Próximo" at bounding box center [888, 481] width 73 height 22
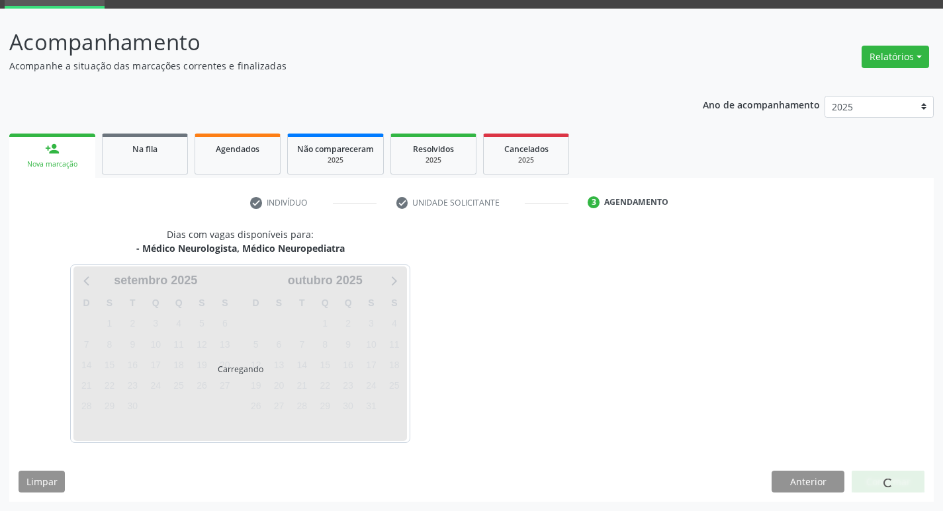
scroll to position [103, 0]
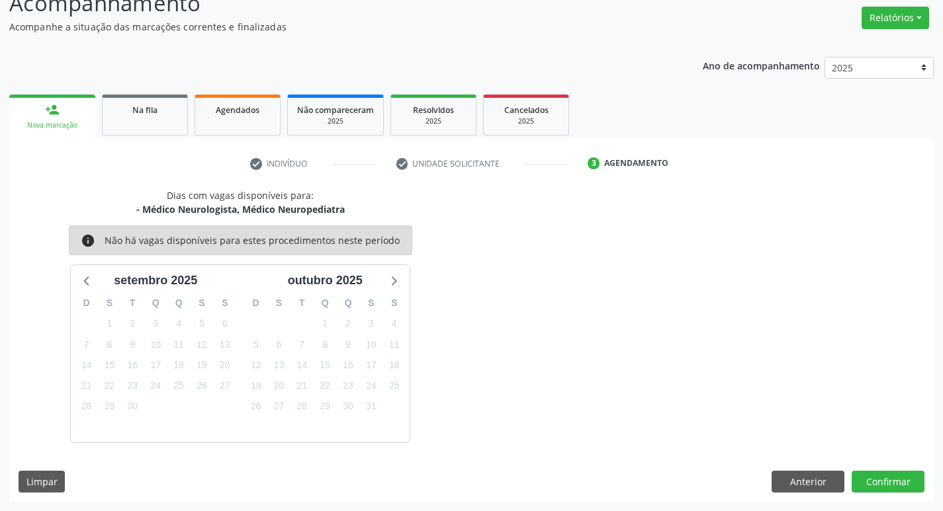
click at [887, 494] on div "Dias com vagas disponíveis para: - Médico Neurologista, Médico Neuropediatra in…" at bounding box center [471, 346] width 924 height 314
click at [879, 487] on button "Confirmar" at bounding box center [888, 482] width 73 height 22
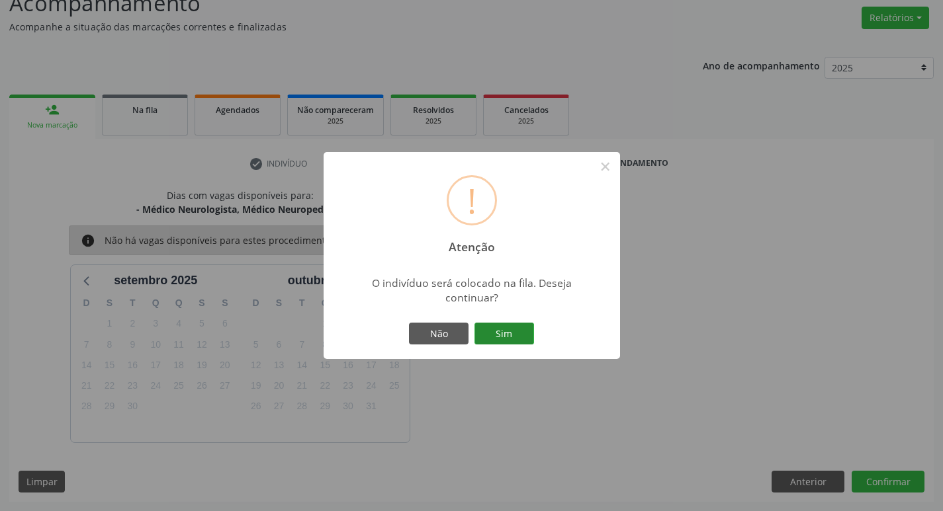
click at [502, 333] on button "Sim" at bounding box center [504, 334] width 60 height 22
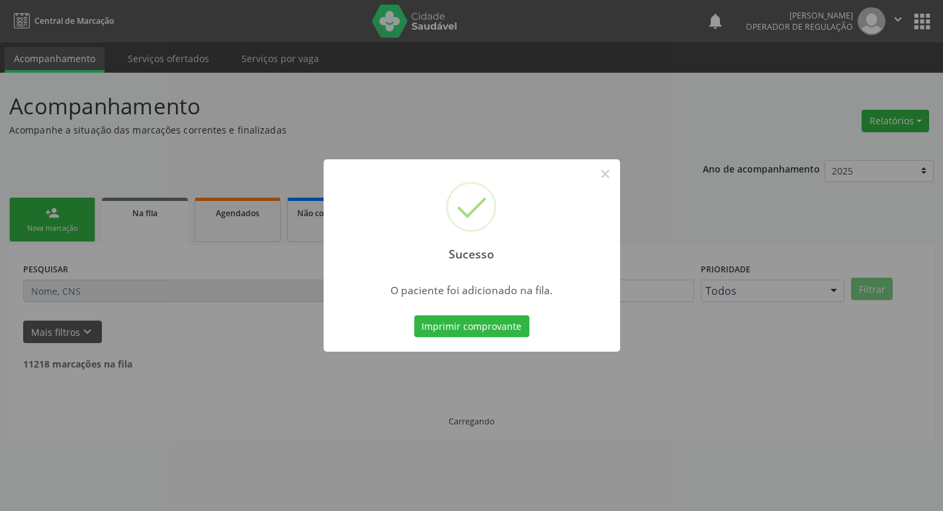
scroll to position [0, 0]
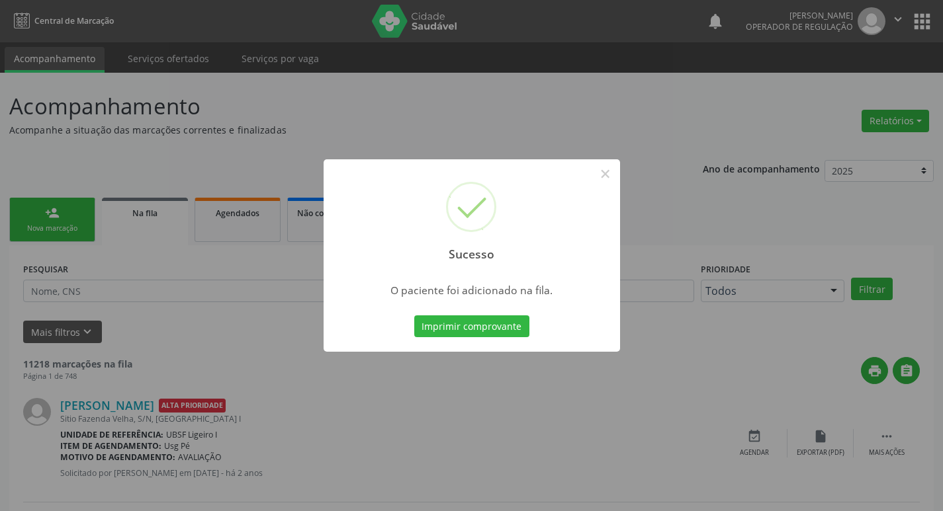
click at [349, 112] on div "Sucesso × O paciente foi adicionado na fila. Imprimir comprovante Cancel" at bounding box center [471, 255] width 943 height 511
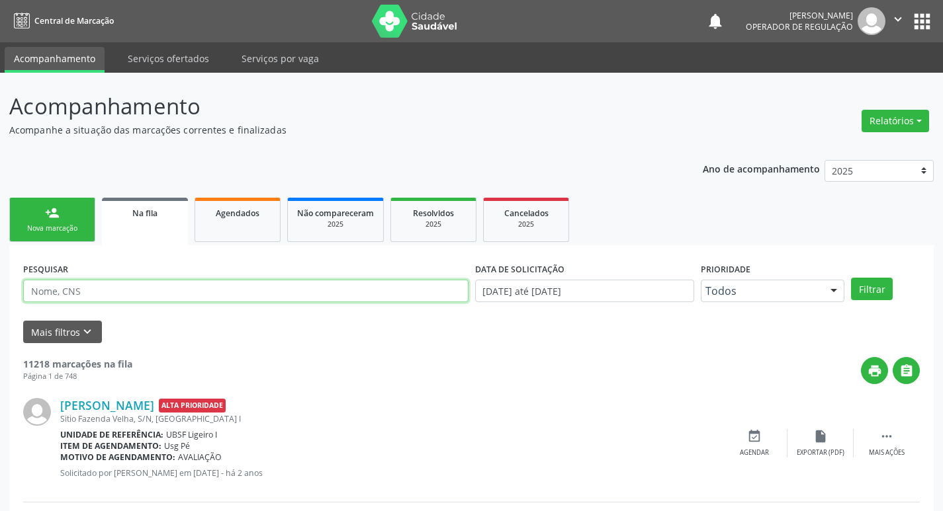
click at [345, 285] on input "text" at bounding box center [245, 291] width 445 height 22
type input "708500356988177"
click at [851, 278] on button "Filtrar" at bounding box center [872, 289] width 42 height 22
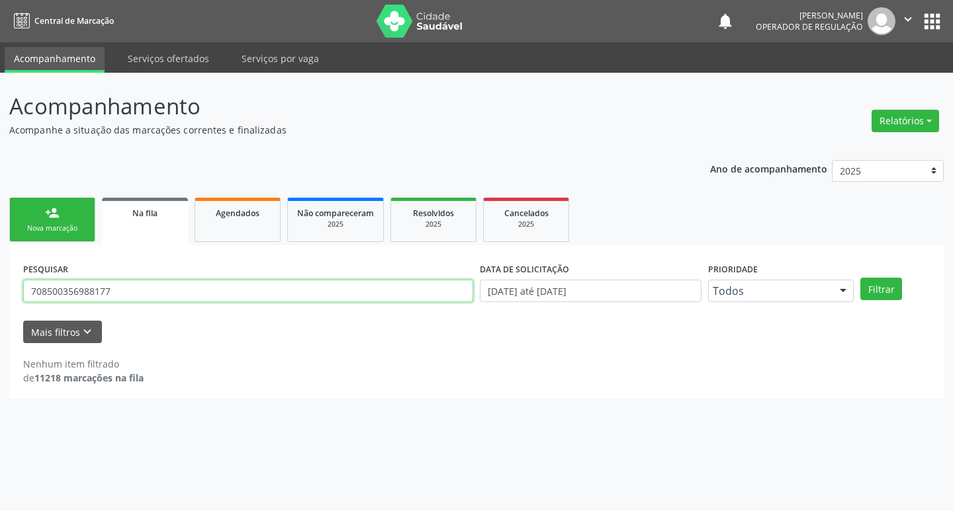
click at [345, 298] on input "708500356988177" at bounding box center [248, 291] width 450 height 22
click at [860, 278] on button "Filtrar" at bounding box center [881, 289] width 42 height 22
click at [232, 292] on input "708500356988177" at bounding box center [248, 291] width 450 height 22
click at [860, 278] on button "Filtrar" at bounding box center [881, 289] width 42 height 22
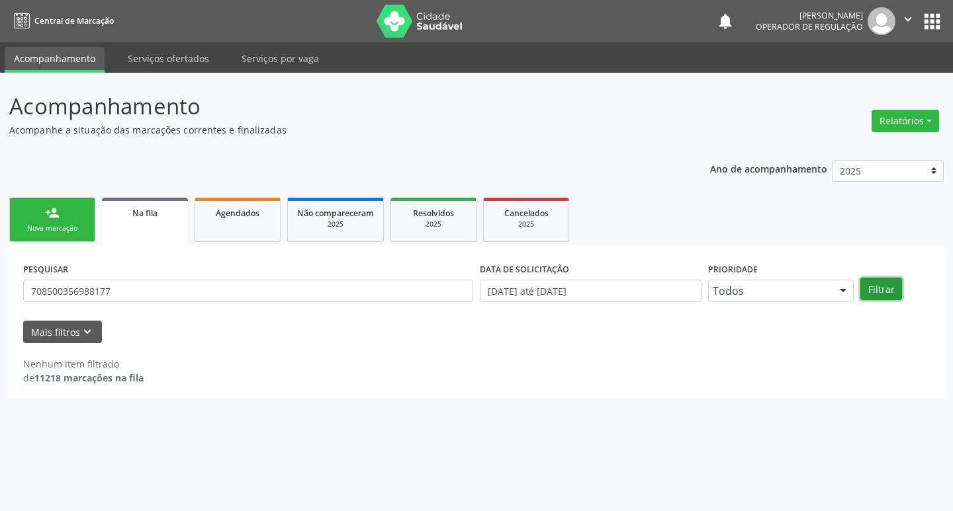
click at [883, 284] on button "Filtrar" at bounding box center [881, 289] width 42 height 22
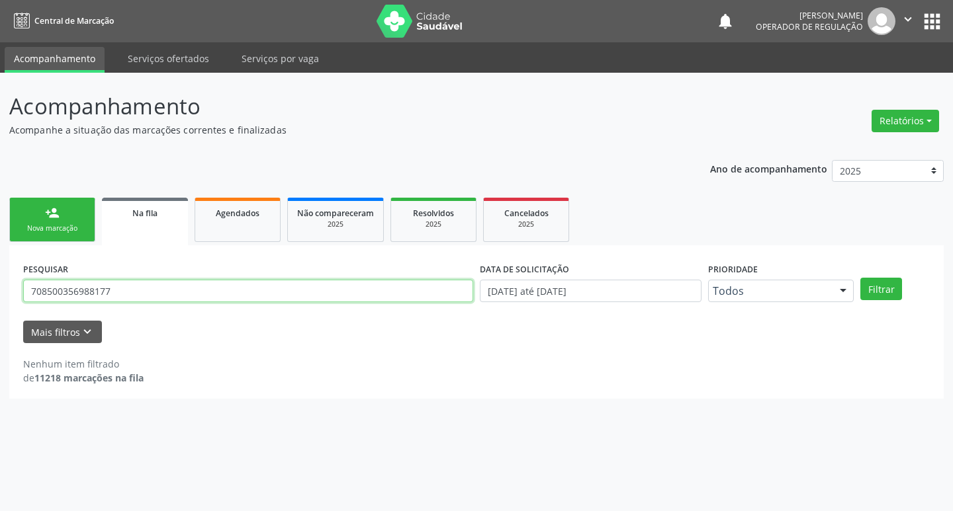
click at [130, 294] on input "708500356988177" at bounding box center [248, 291] width 450 height 22
type input "708500356988177"
click at [860, 278] on button "Filtrar" at bounding box center [881, 289] width 42 height 22
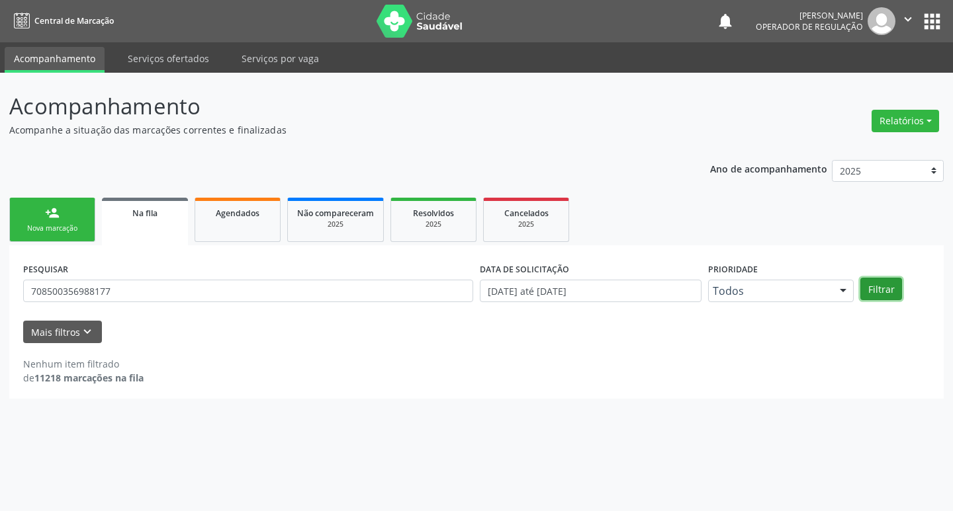
click at [893, 292] on button "Filtrar" at bounding box center [881, 289] width 42 height 22
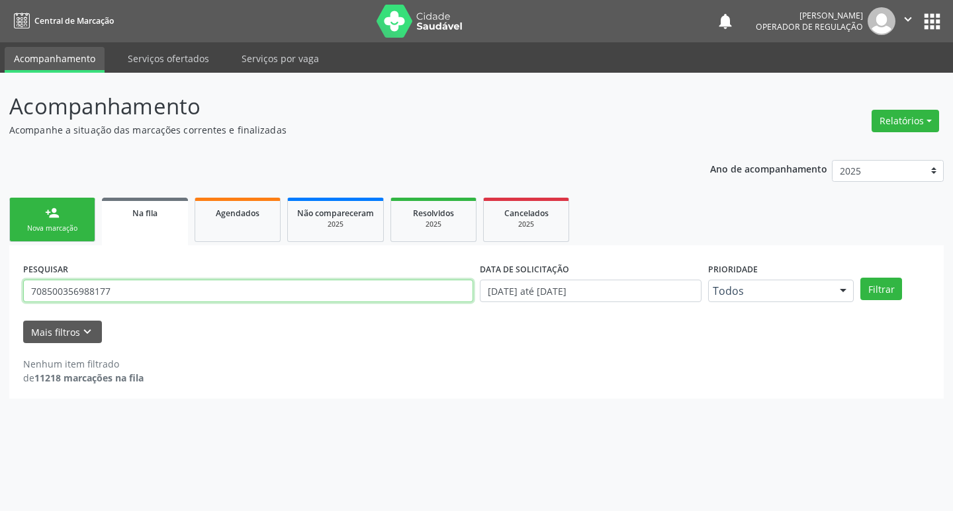
click at [135, 294] on input "708500356988177" at bounding box center [248, 291] width 450 height 22
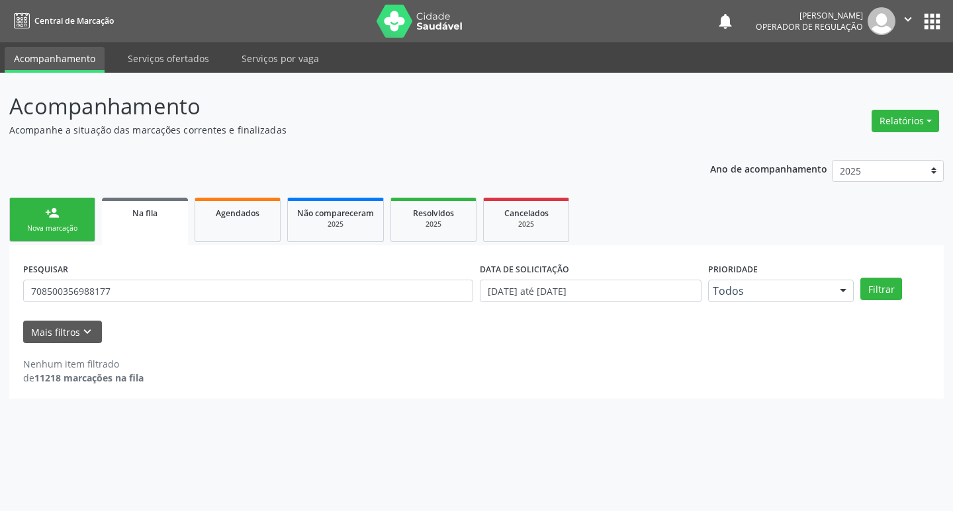
drag, startPoint x: 5, startPoint y: 200, endPoint x: 27, endPoint y: 208, distance: 23.0
click at [6, 200] on div "Acompanhamento Acompanhe a situação das marcações correntes e finalizadas Relat…" at bounding box center [476, 292] width 953 height 439
click at [28, 208] on link "person_add Nova marcação" at bounding box center [52, 220] width 86 height 44
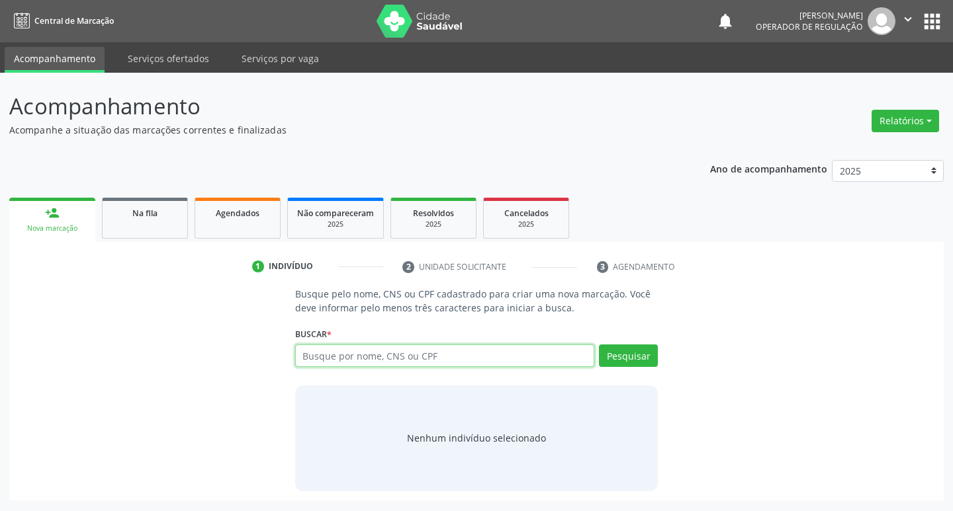
click at [304, 361] on input "text" at bounding box center [445, 356] width 300 height 22
paste input "708500356988177"
type input "708500356988177"
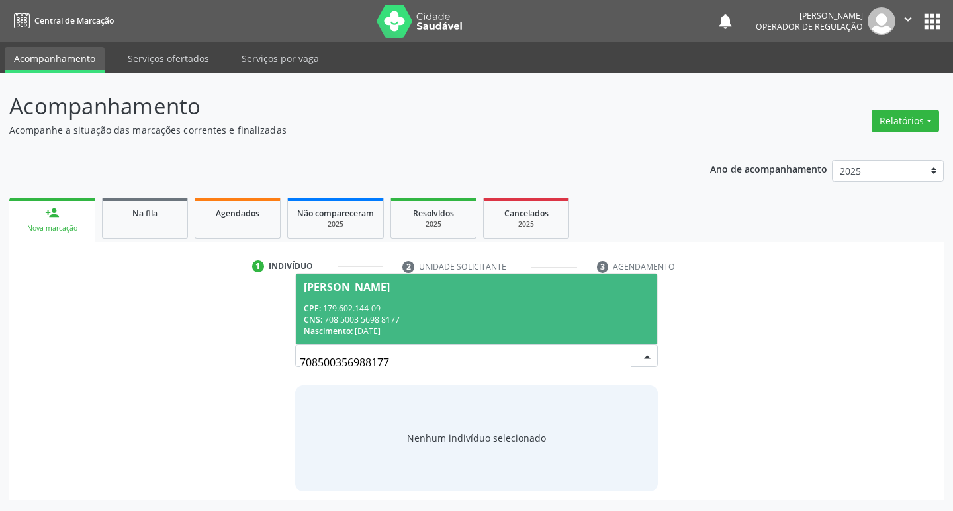
click at [472, 308] on div "CPF: 179.602.144-09" at bounding box center [477, 308] width 346 height 11
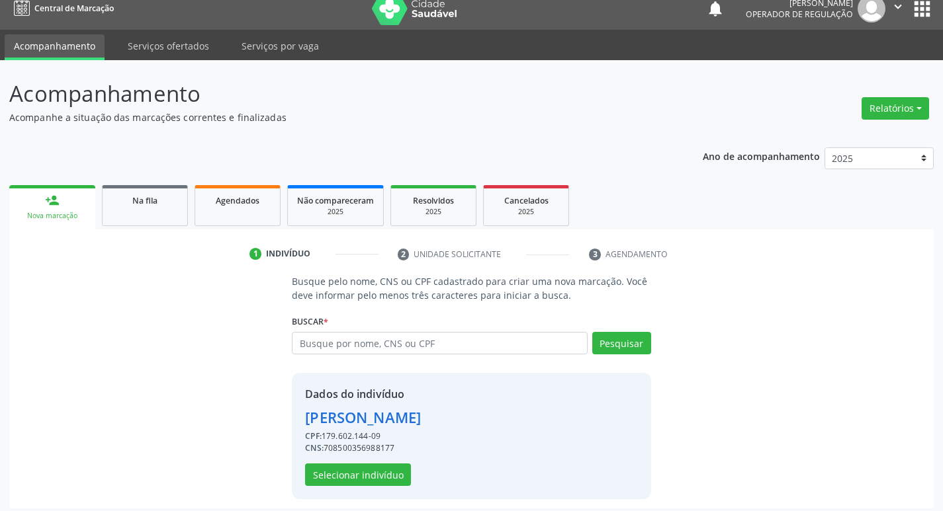
scroll to position [19, 0]
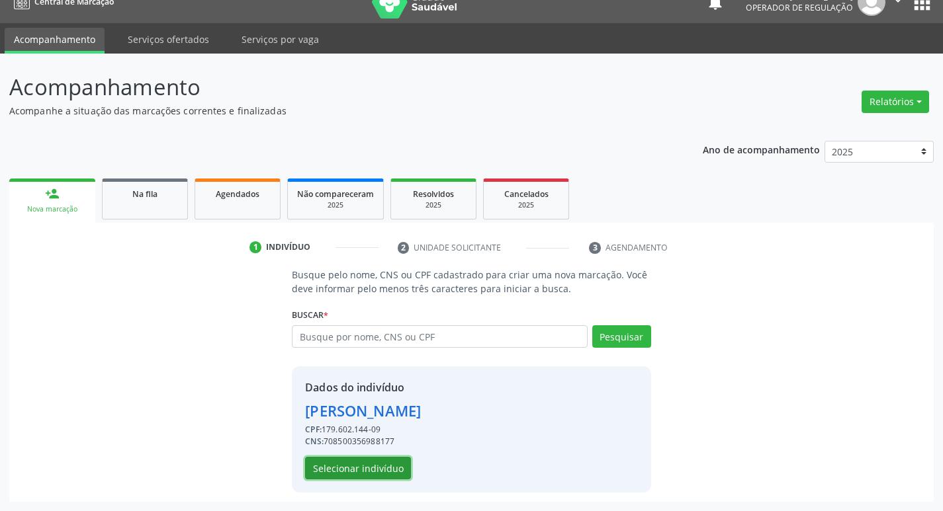
click at [368, 471] on button "Selecionar indivíduo" at bounding box center [358, 468] width 106 height 22
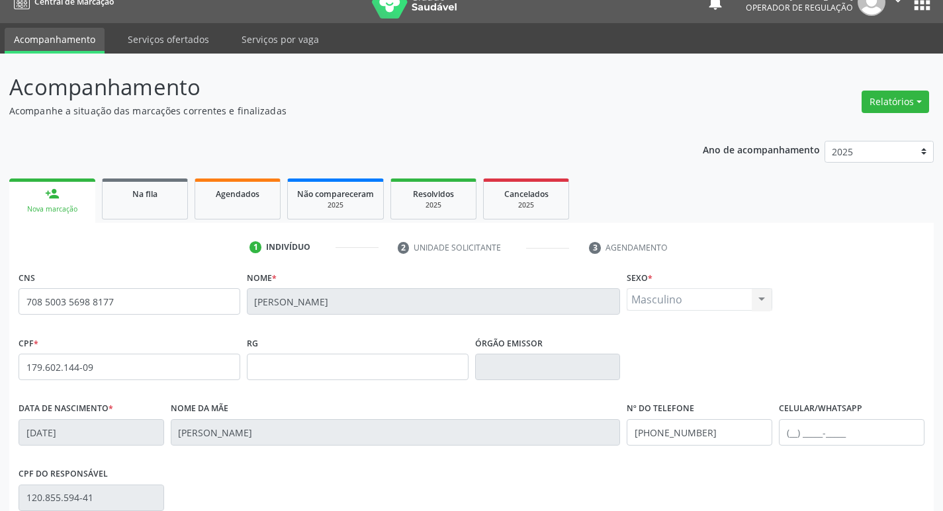
scroll to position [206, 0]
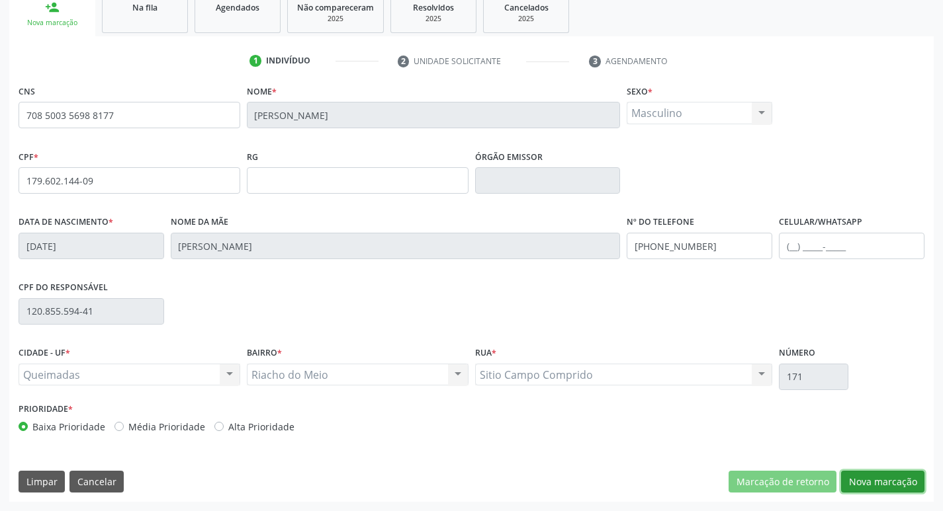
click at [902, 480] on button "Nova marcação" at bounding box center [882, 482] width 83 height 22
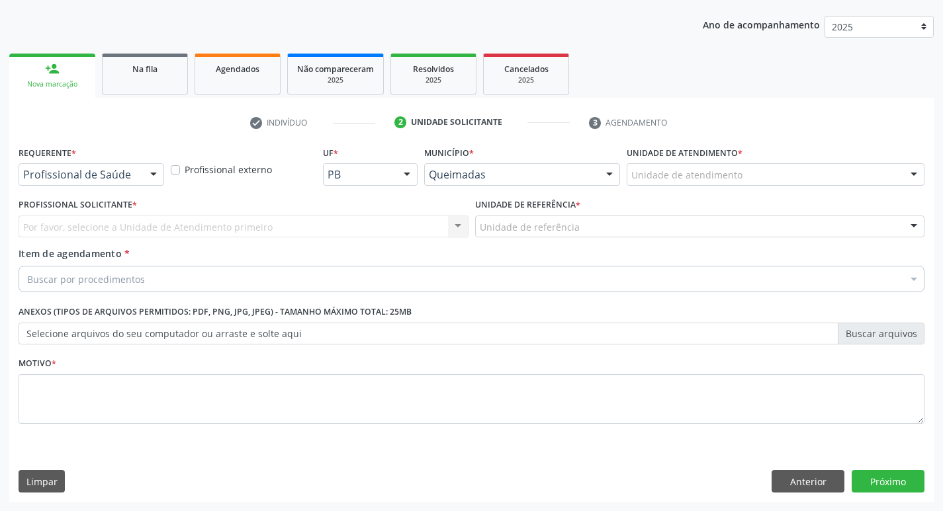
click at [127, 189] on div "Requerente * Profissional de Saúde Profissional de Saúde Paciente Nenhum result…" at bounding box center [91, 169] width 152 height 52
click at [140, 179] on div "Profissional de Saúde Profissional de Saúde Paciente Nenhum resultado encontrad…" at bounding box center [92, 174] width 146 height 22
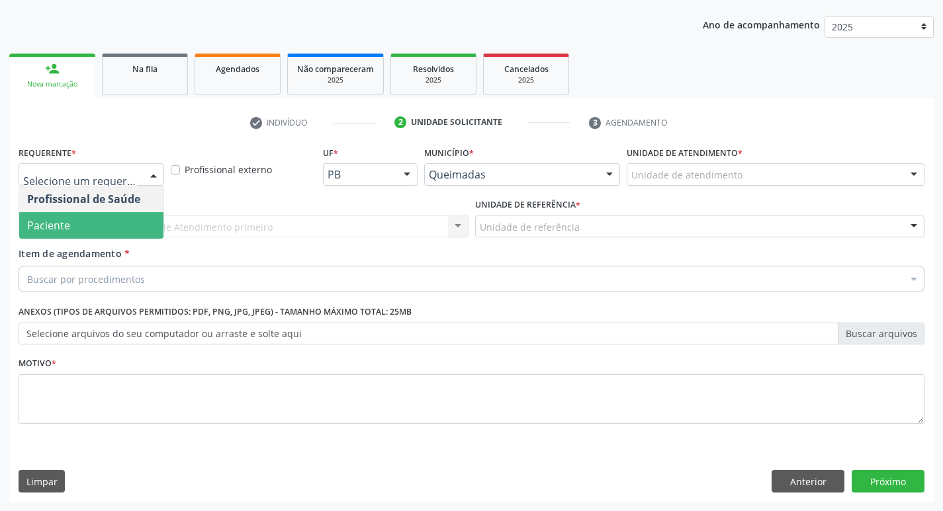
click at [124, 224] on span "Paciente" at bounding box center [91, 225] width 144 height 26
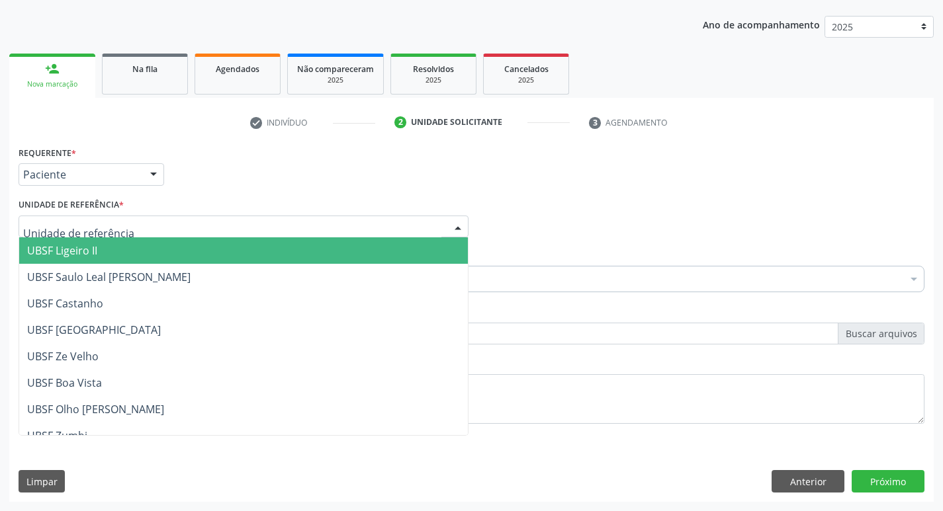
click at [125, 226] on div at bounding box center [244, 227] width 450 height 22
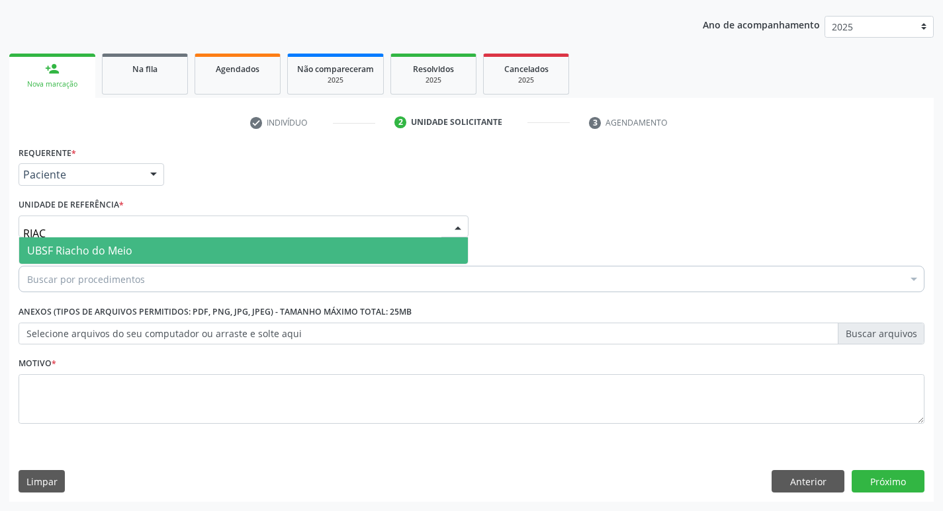
type input "RIACH"
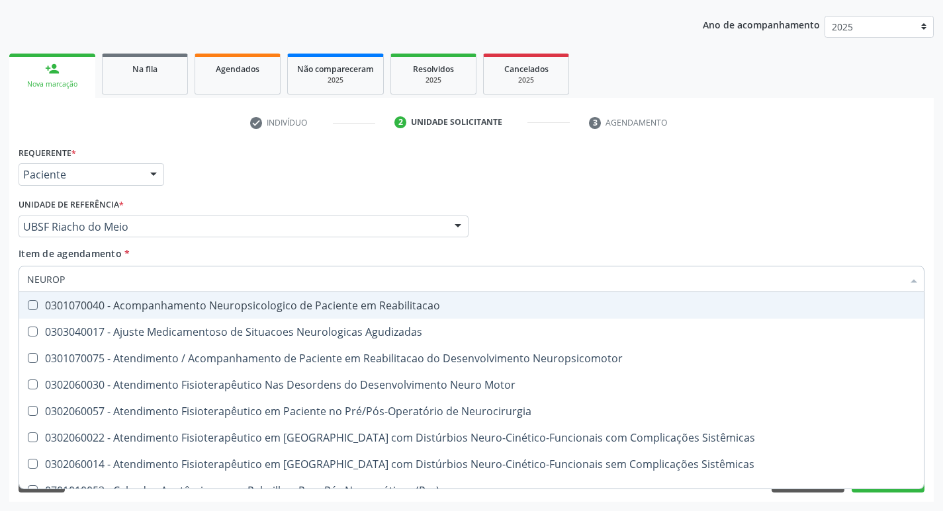
type input "NEUROPE"
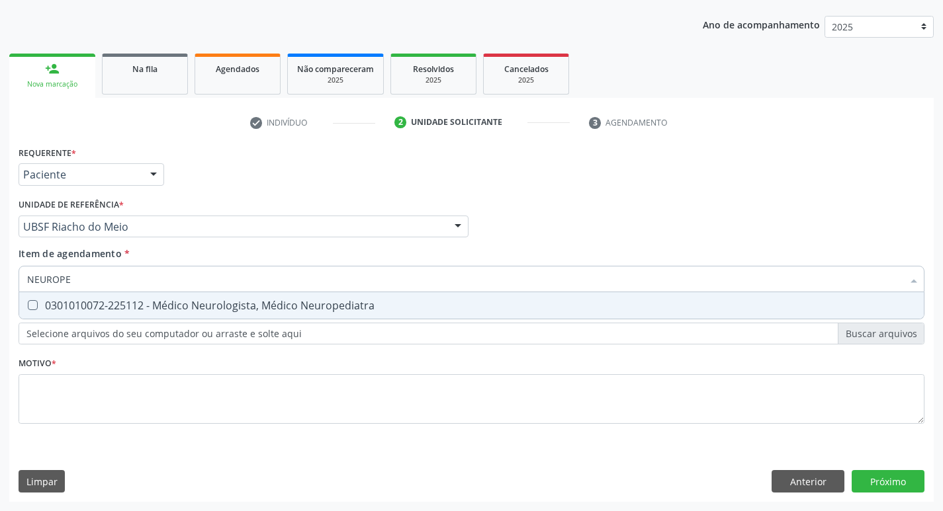
click at [138, 306] on div "0301010072-225112 - Médico Neurologista, Médico Neuropediatra" at bounding box center [471, 305] width 889 height 11
checkbox Neuropediatra "true"
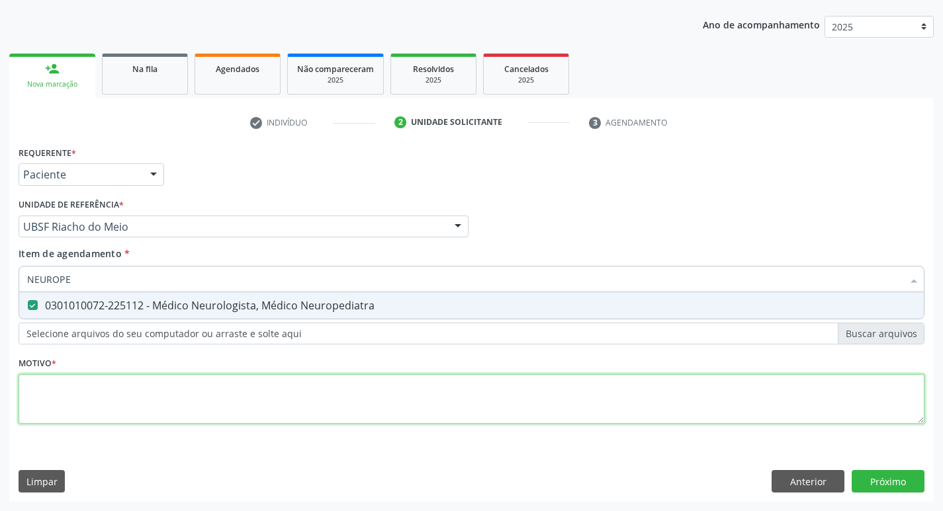
click at [105, 395] on div "Requerente * Paciente Profissional de Saúde Paciente Nenhum resultado encontrad…" at bounding box center [472, 293] width 906 height 300
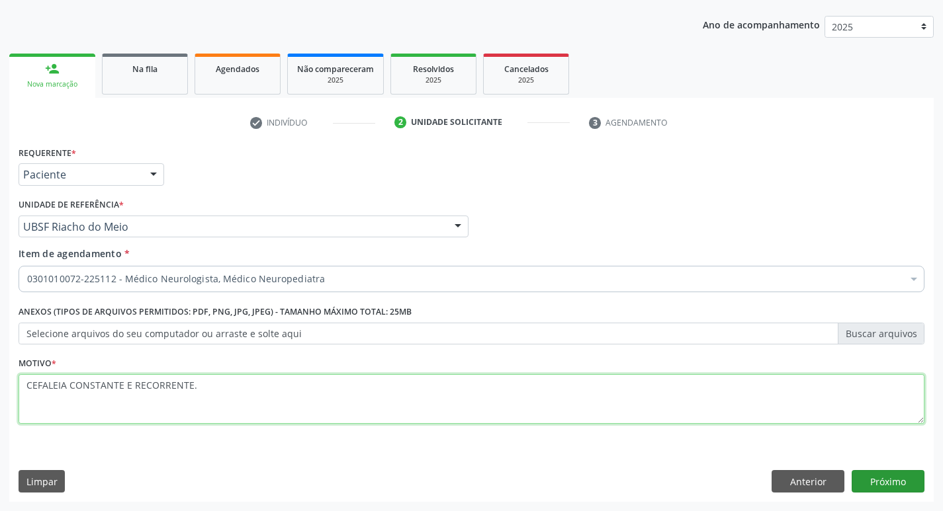
type textarea "CEFALEIA CONSTANTE E RECORRENTE."
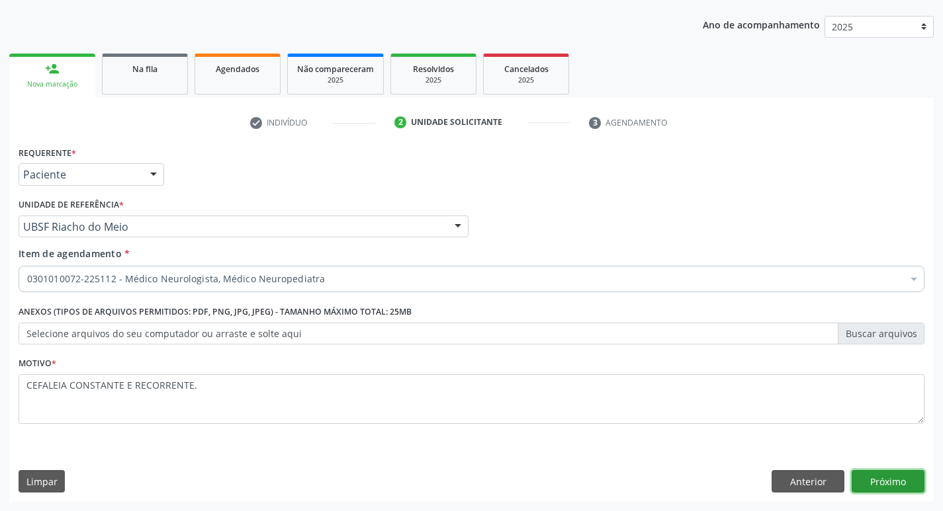
click at [881, 482] on button "Próximo" at bounding box center [888, 481] width 73 height 22
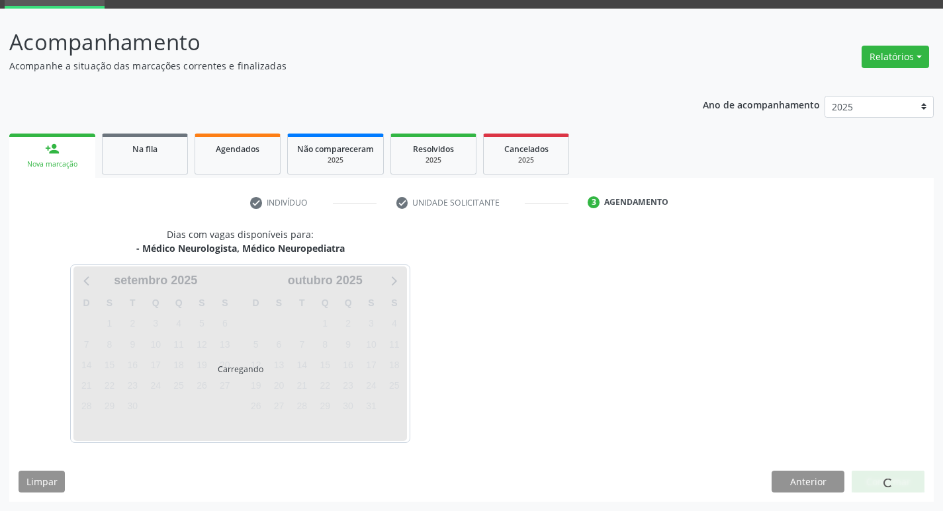
scroll to position [103, 0]
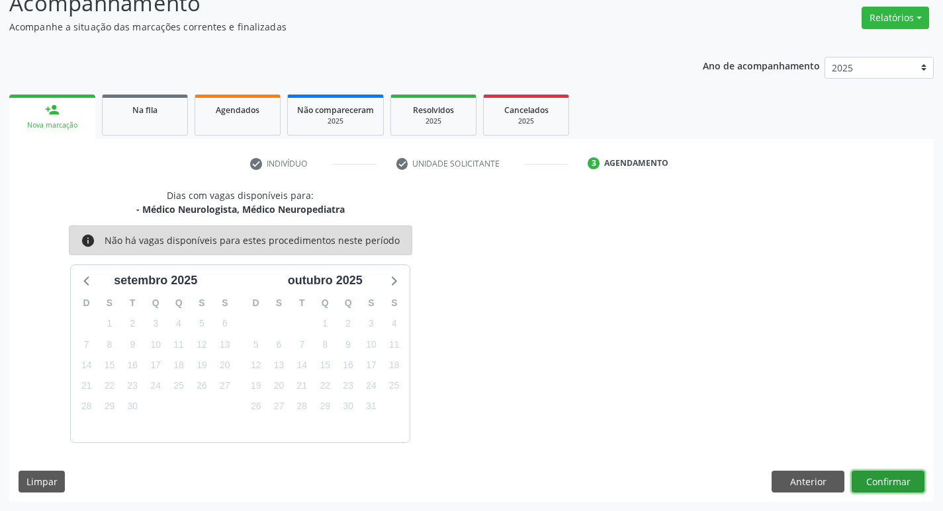
click at [889, 491] on button "Confirmar" at bounding box center [888, 482] width 73 height 22
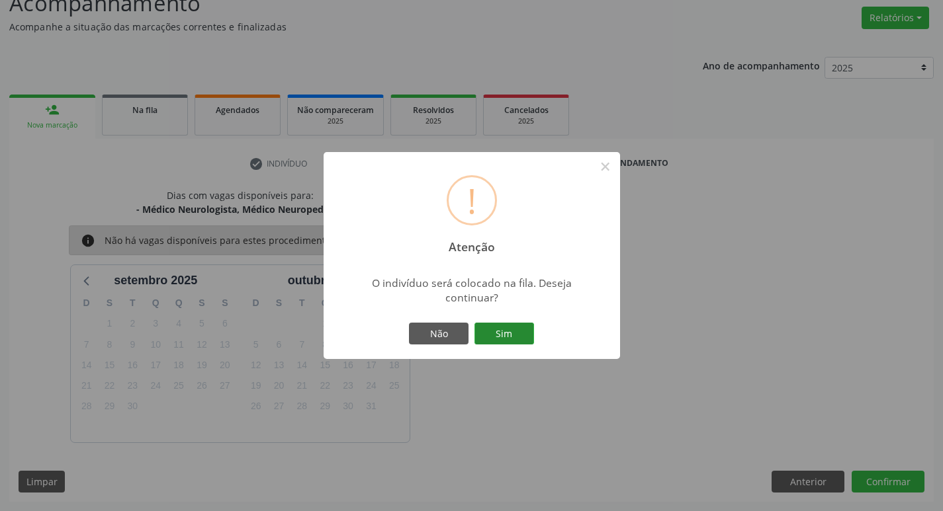
click at [522, 334] on button "Sim" at bounding box center [504, 334] width 60 height 22
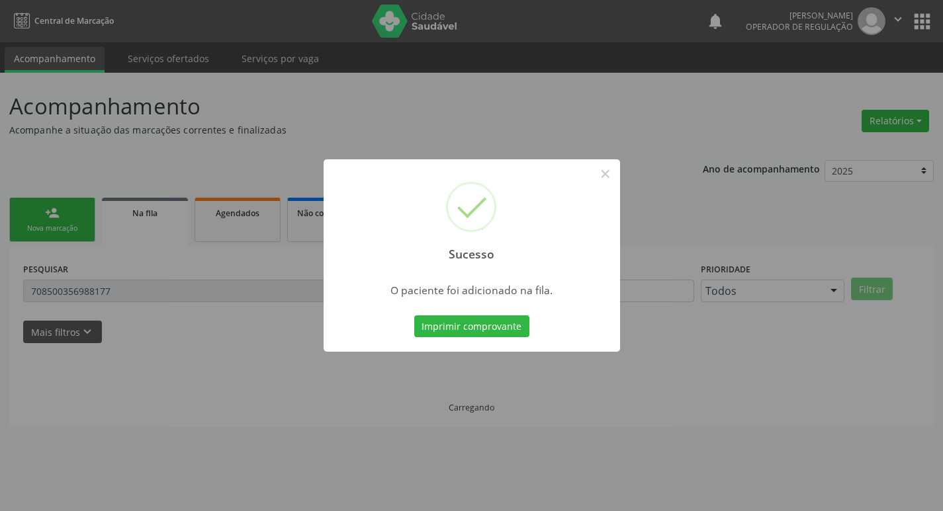
scroll to position [0, 0]
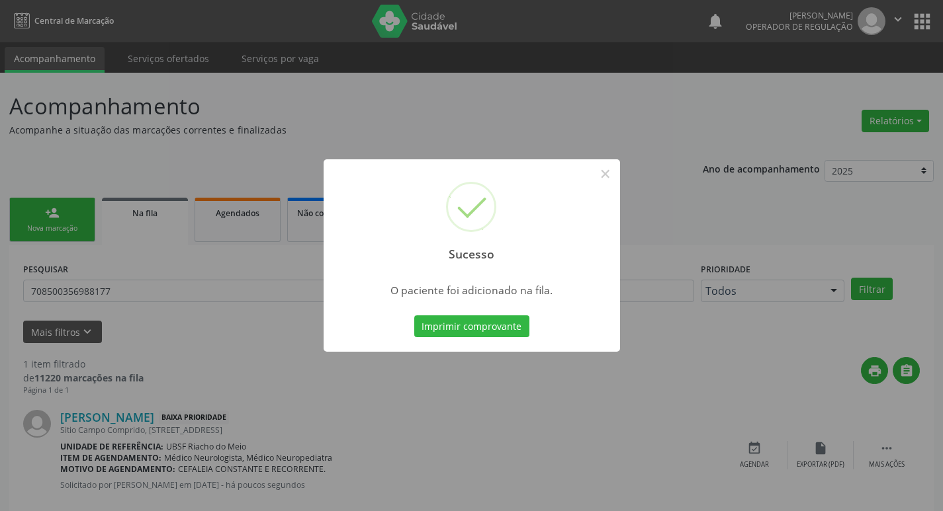
click at [189, 151] on div "Sucesso × O paciente foi adicionado na fila. Imprimir comprovante Cancel" at bounding box center [471, 255] width 943 height 511
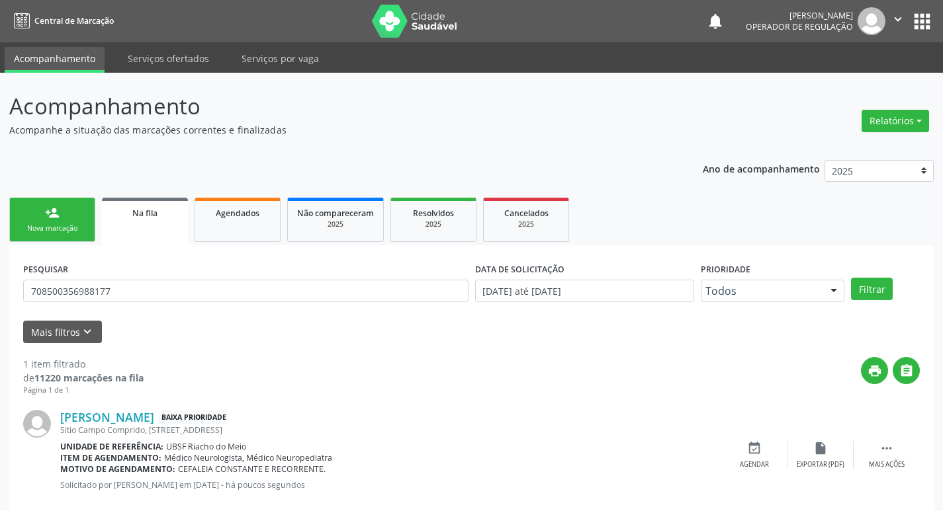
click at [68, 228] on div "Nova marcação" at bounding box center [52, 229] width 66 height 10
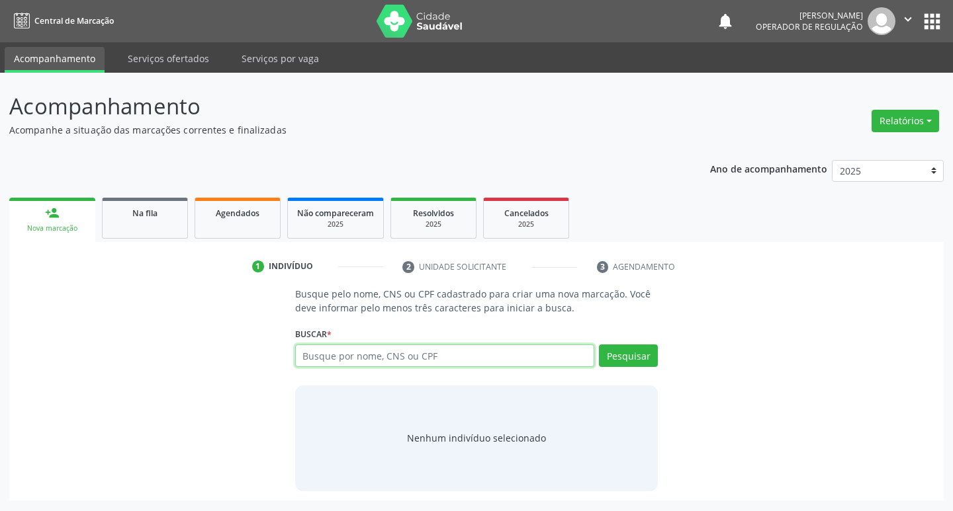
click at [479, 359] on input "text" at bounding box center [445, 356] width 300 height 22
type input "700502359980556"
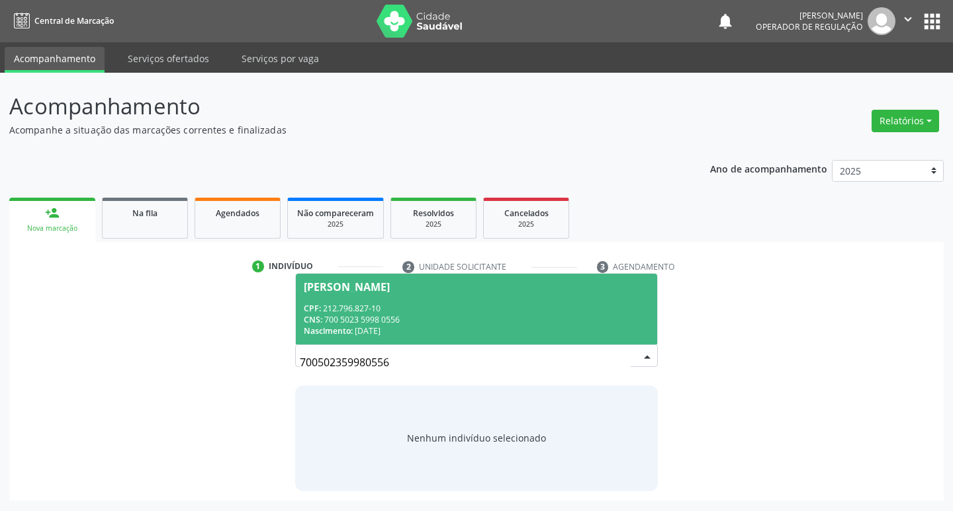
click at [597, 301] on span "[PERSON_NAME] CPF: 212.796.827-10 CNS: 700 5023 5998 0556 Nascimento: [DATE]" at bounding box center [477, 309] width 362 height 71
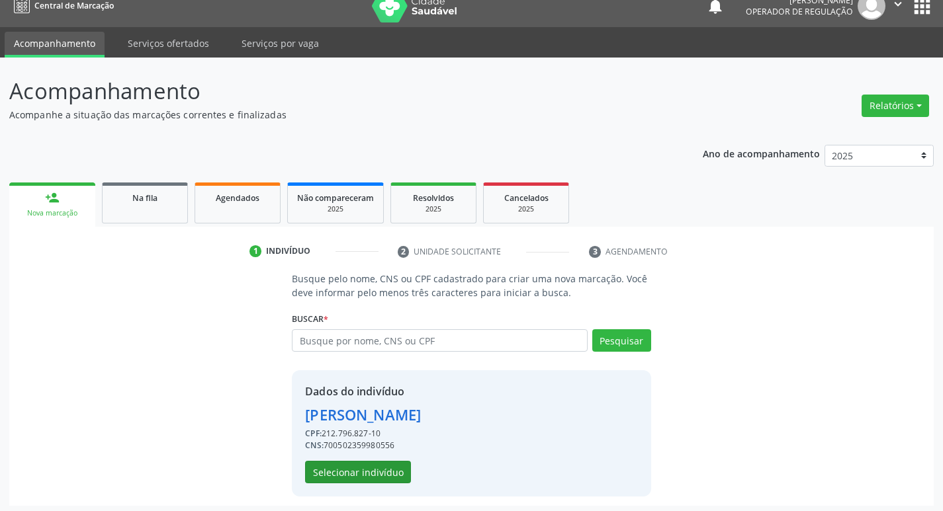
scroll to position [19, 0]
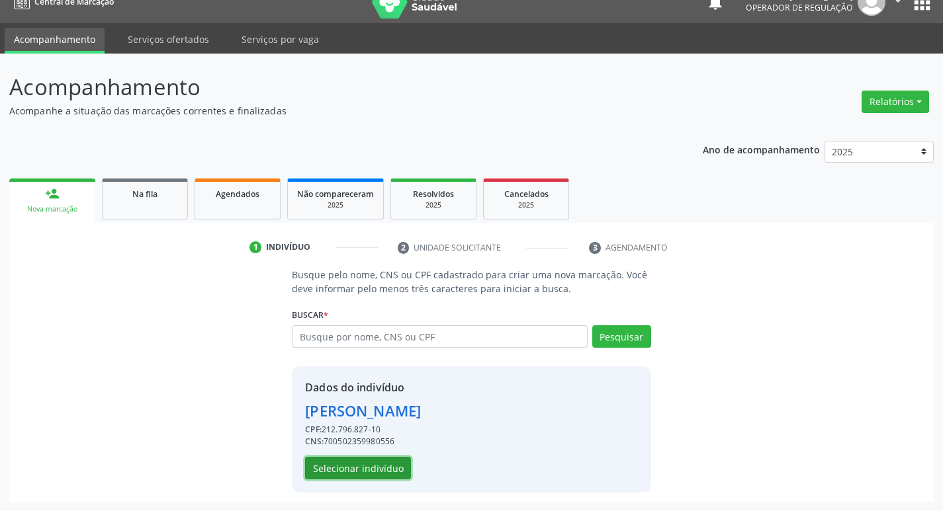
click at [347, 474] on button "Selecionar indivíduo" at bounding box center [358, 468] width 106 height 22
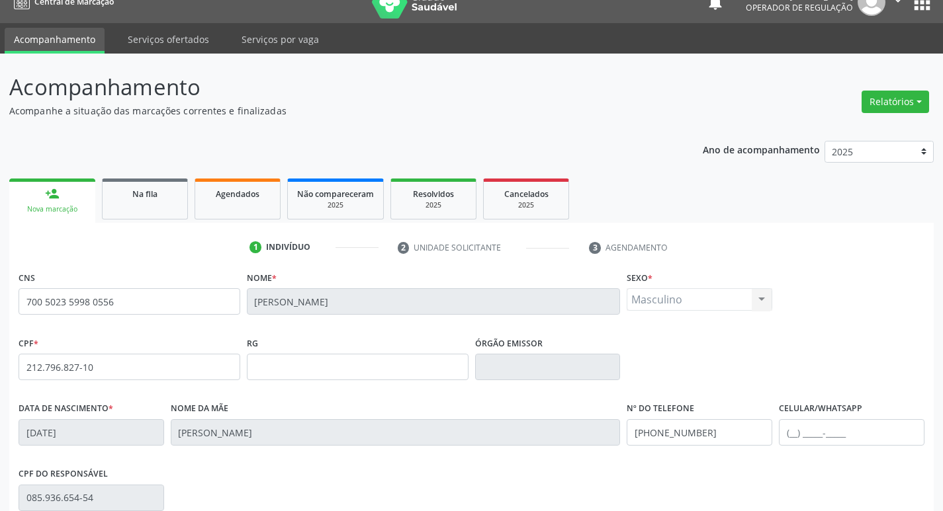
scroll to position [206, 0]
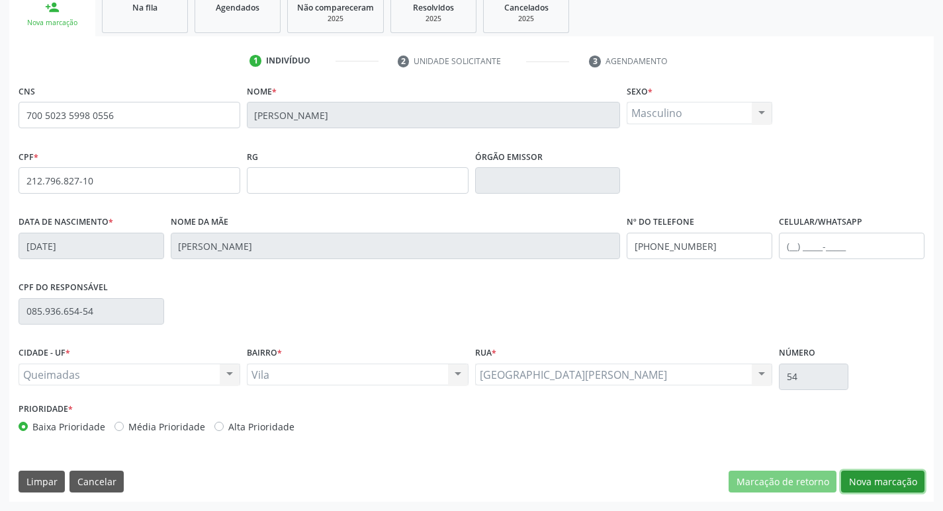
click at [876, 492] on button "Nova marcação" at bounding box center [882, 482] width 83 height 22
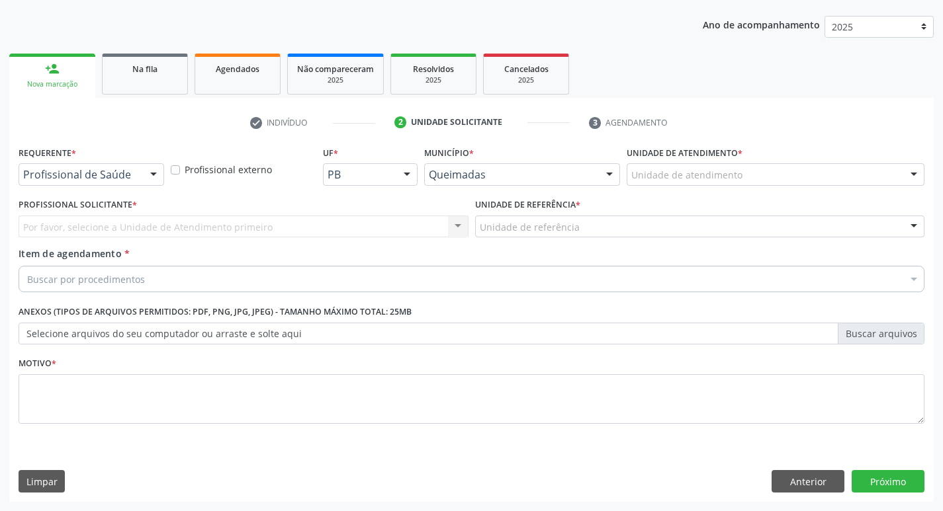
scroll to position [144, 0]
click at [75, 166] on div "Profissional de Saúde" at bounding box center [92, 174] width 146 height 22
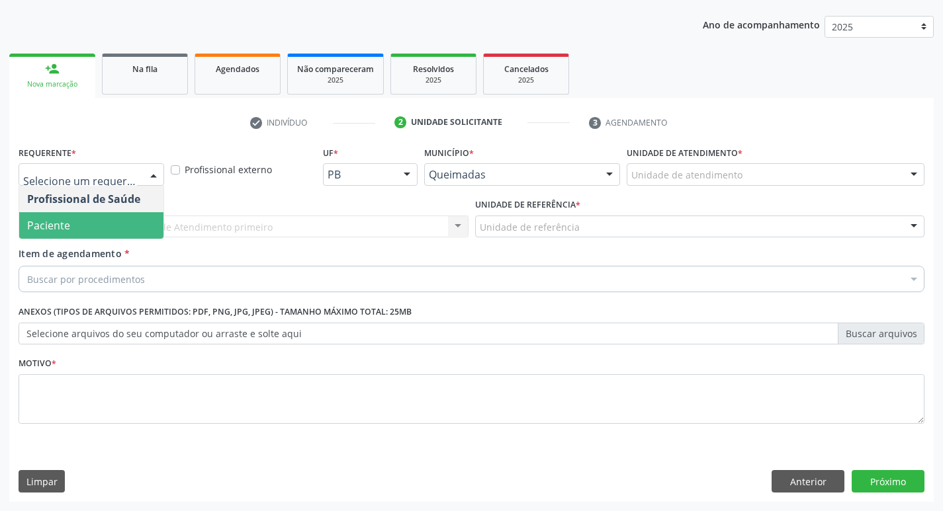
click at [61, 217] on span "Paciente" at bounding box center [91, 225] width 144 height 26
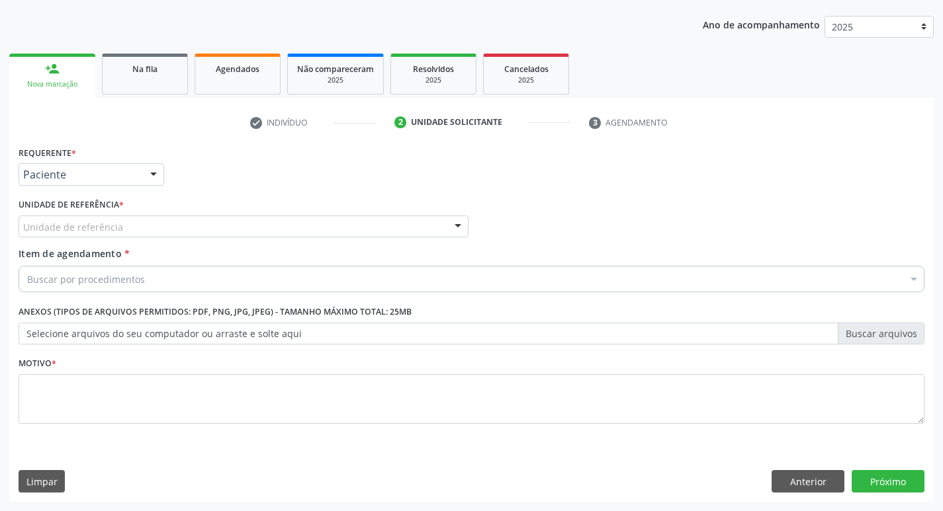
click at [60, 219] on div "Unidade de referência" at bounding box center [244, 227] width 450 height 22
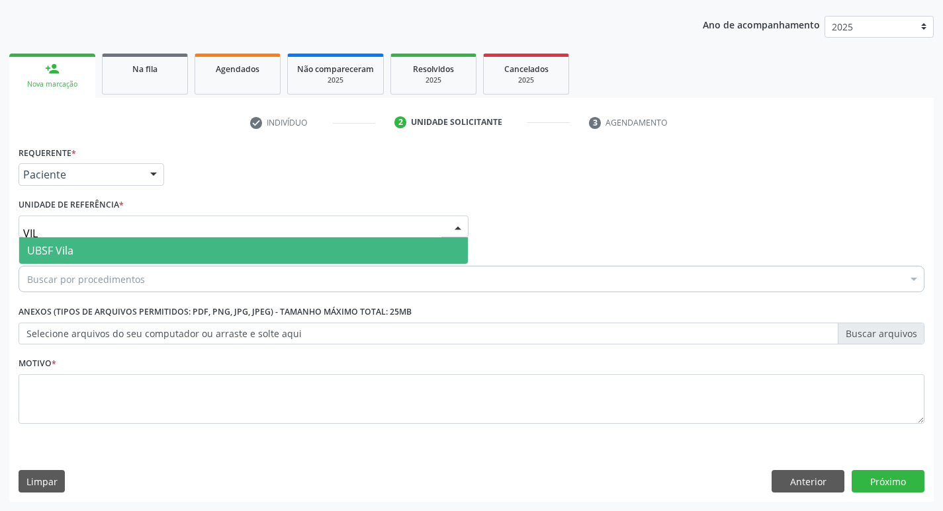
type input "VILA"
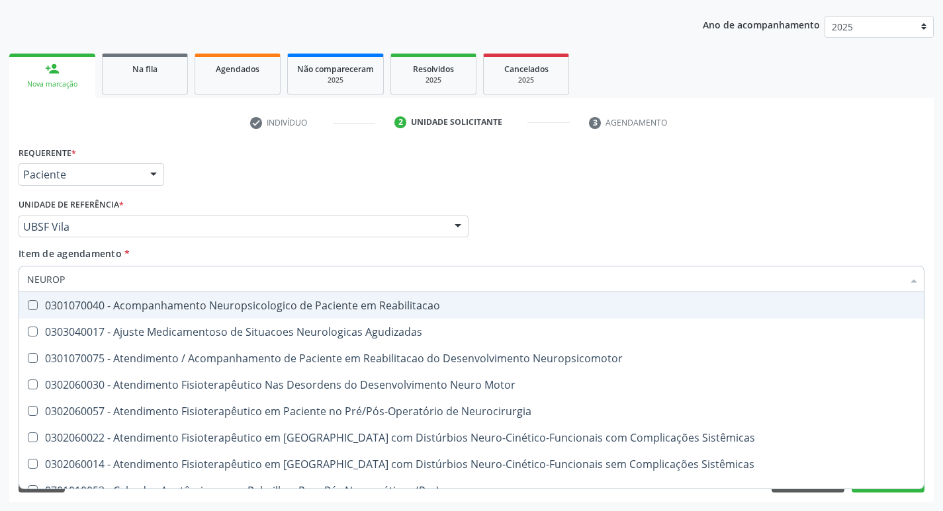
type input "NEUROPE"
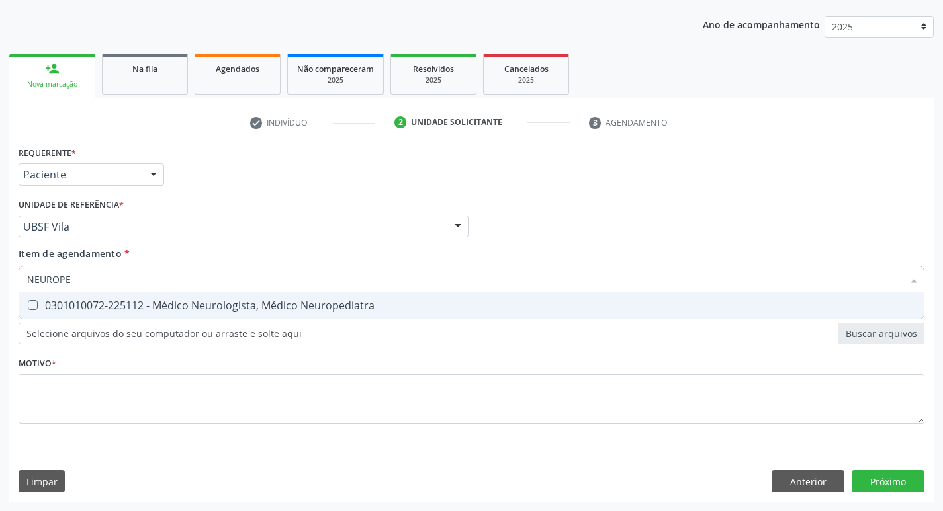
click at [138, 310] on div "0301010072-225112 - Médico Neurologista, Médico Neuropediatra" at bounding box center [471, 305] width 889 height 11
checkbox Neuropediatra "true"
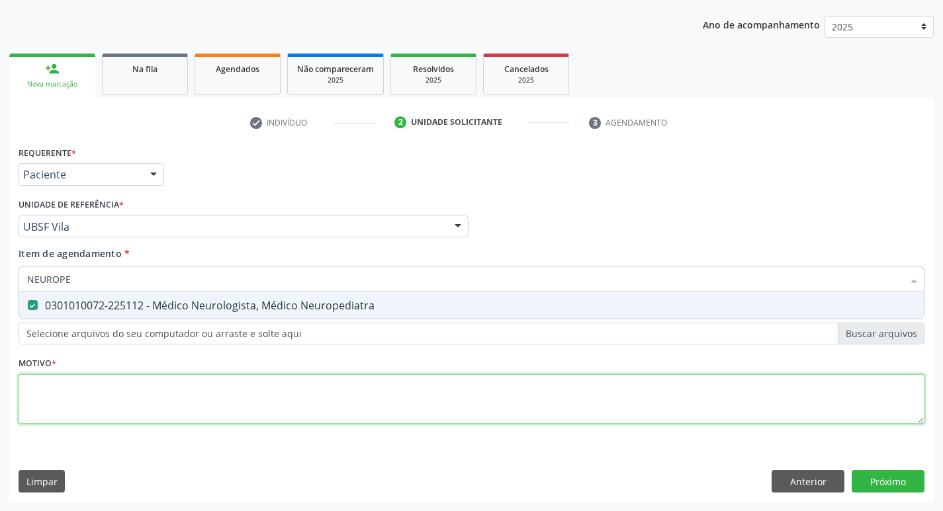
click at [138, 410] on div "Requerente * Paciente Profissional de Saúde Paciente Nenhum resultado encontrad…" at bounding box center [472, 293] width 906 height 300
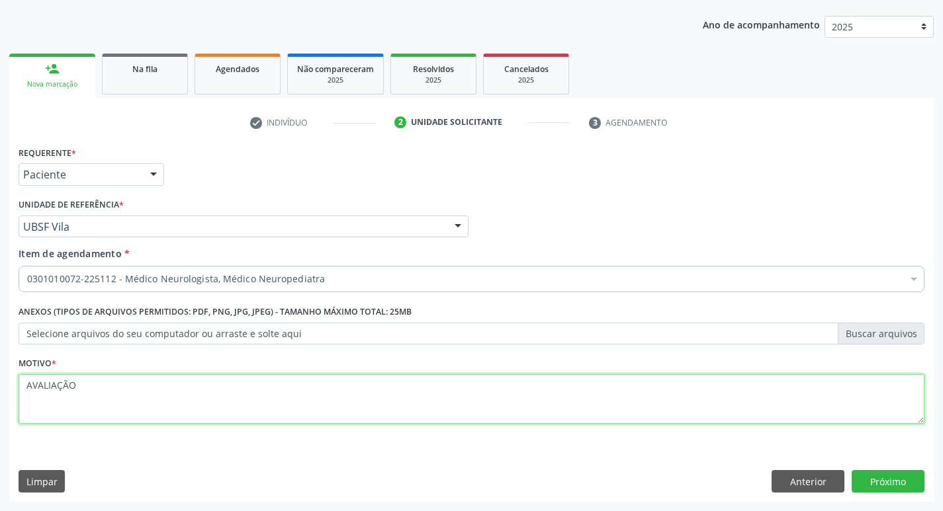
type textarea "AVALIAÇÃO"
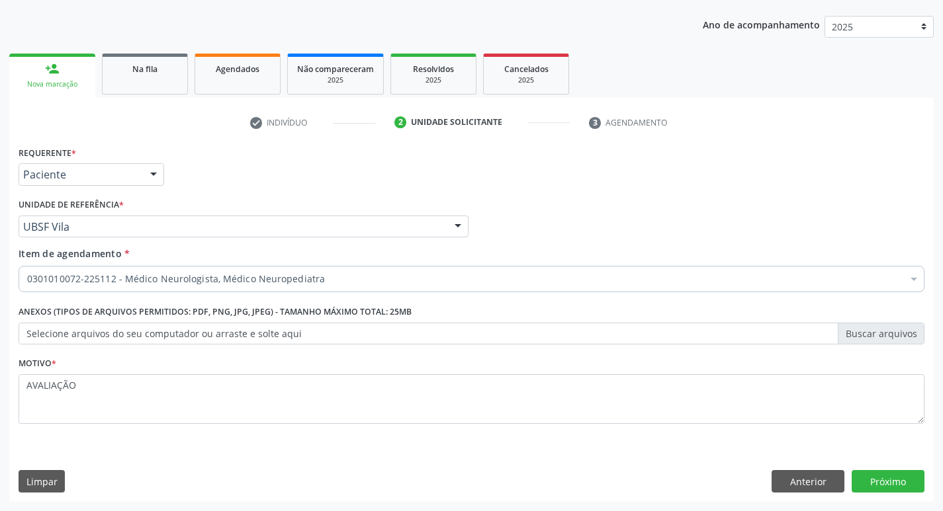
click at [877, 496] on div "Requerente * Paciente Profissional de Saúde Paciente Nenhum resultado encontrad…" at bounding box center [471, 322] width 924 height 359
click at [872, 479] on button "Próximo" at bounding box center [888, 481] width 73 height 22
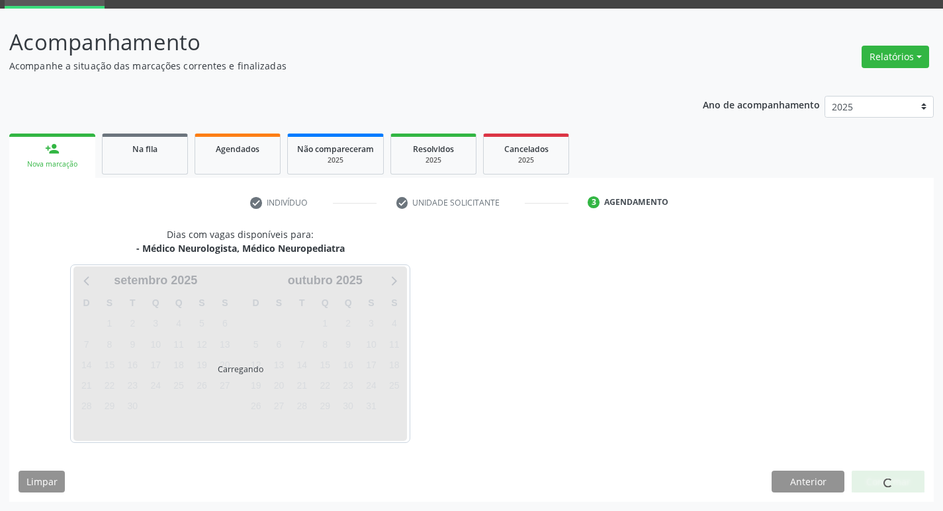
scroll to position [103, 0]
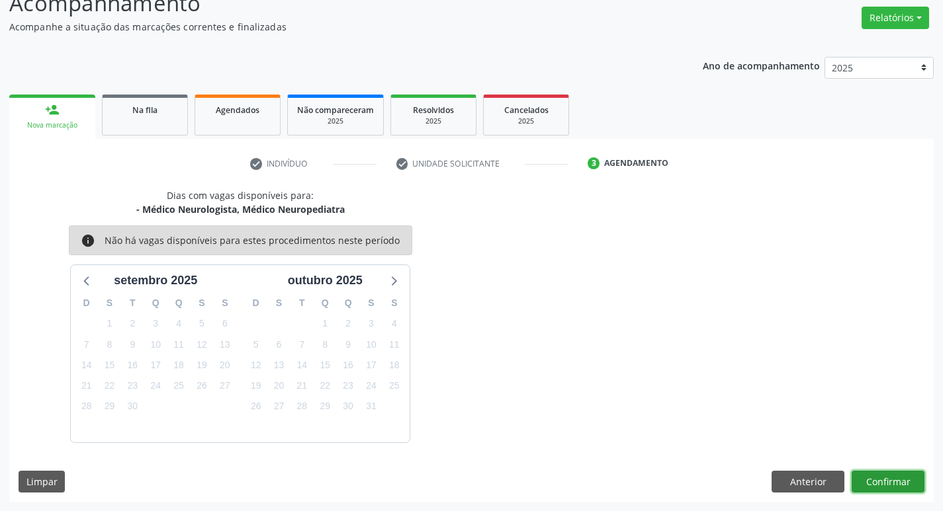
click at [870, 479] on button "Confirmar" at bounding box center [888, 482] width 73 height 22
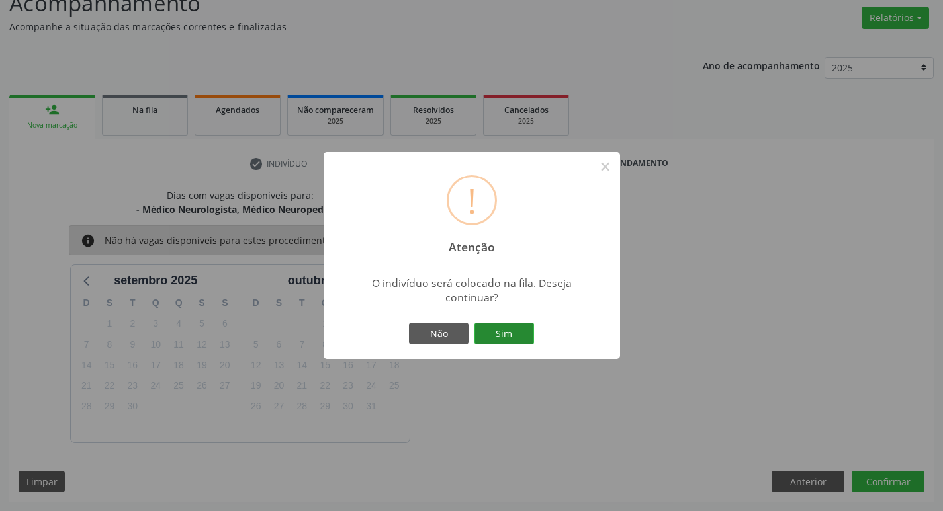
click at [525, 335] on button "Sim" at bounding box center [504, 334] width 60 height 22
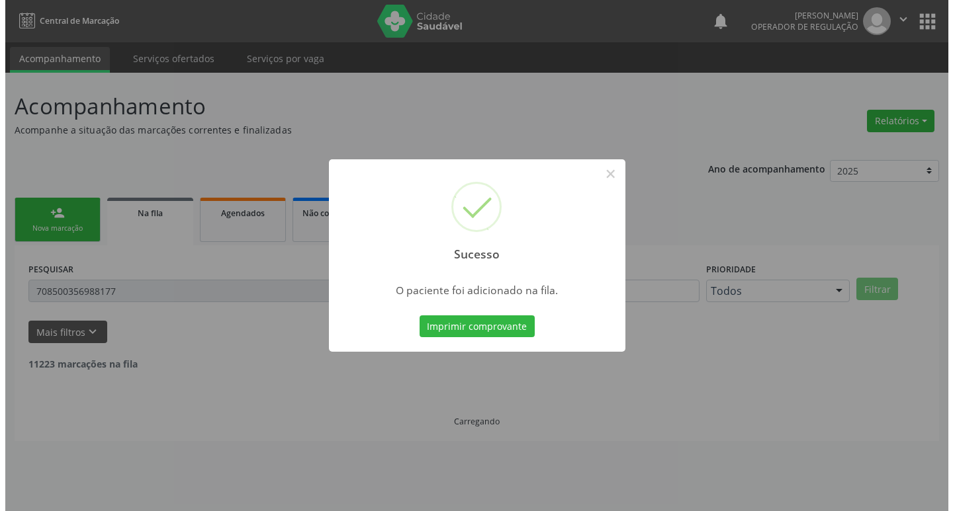
scroll to position [0, 0]
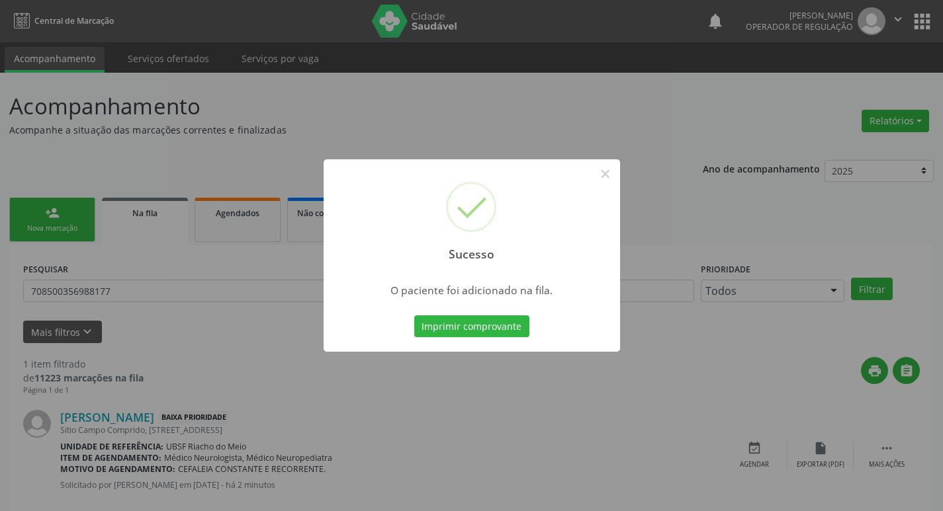
drag, startPoint x: 48, startPoint y: 117, endPoint x: 43, endPoint y: 159, distance: 41.9
click at [48, 116] on div "Sucesso × O paciente foi adicionado na fila. Imprimir comprovante Cancel" at bounding box center [471, 255] width 943 height 511
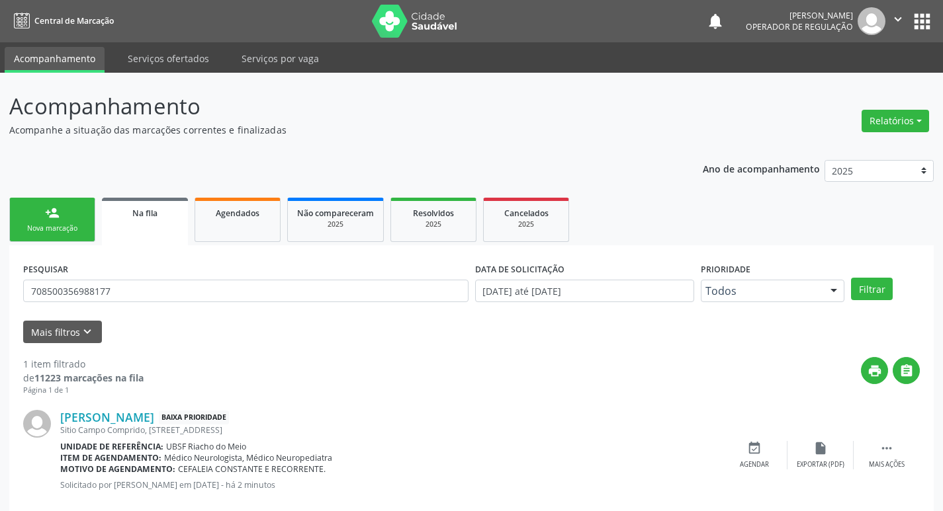
click at [32, 222] on link "person_add Nova marcação" at bounding box center [52, 220] width 86 height 44
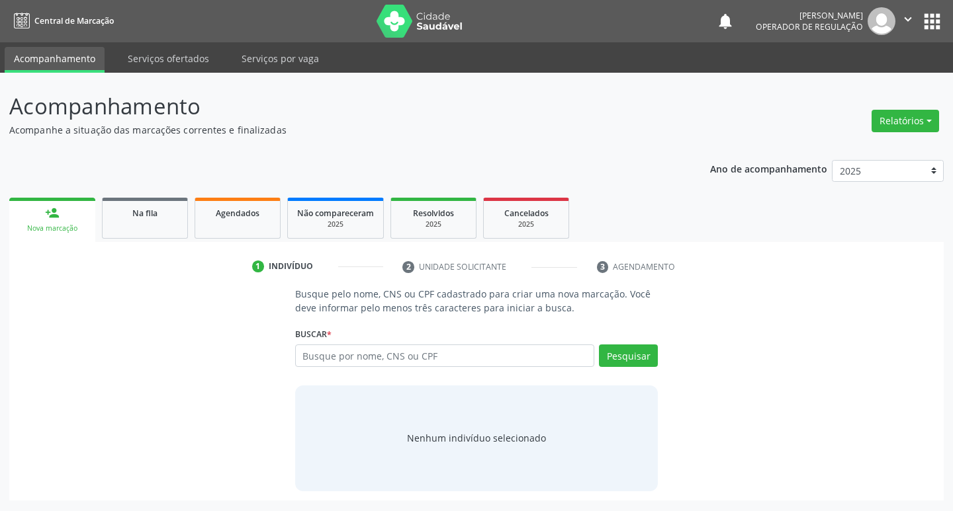
click at [385, 342] on div "Buscar * Busque por nome, CNS ou CPF Nenhum resultado encontrado para: " " Digi…" at bounding box center [476, 350] width 363 height 52
click at [386, 357] on input "text" at bounding box center [445, 356] width 300 height 22
type input "898005123647432"
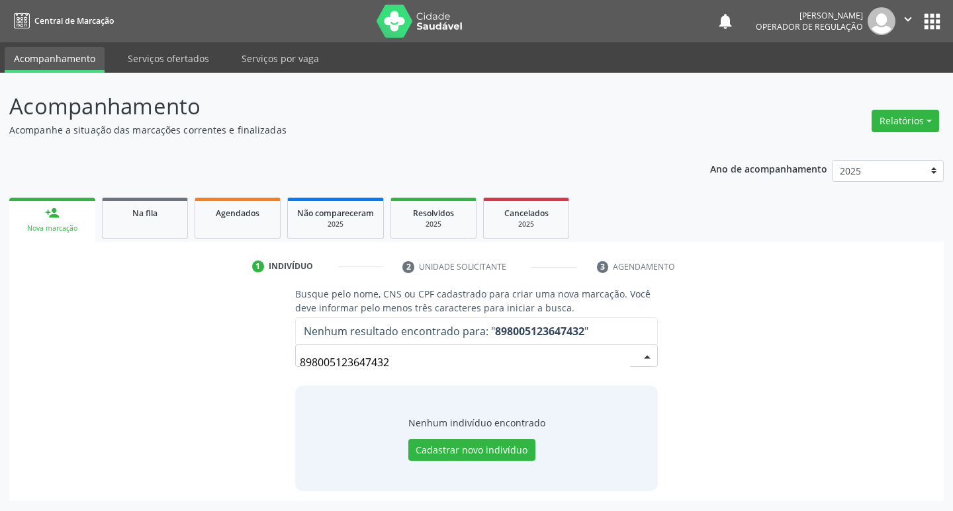
drag, startPoint x: 410, startPoint y: 367, endPoint x: 257, endPoint y: 368, distance: 153.5
click at [257, 368] on div "Busque pelo nome, CNS ou CPF cadastrado para criar uma nova marcação. Você deve…" at bounding box center [477, 389] width 916 height 204
click at [934, 10] on button "apps" at bounding box center [931, 21] width 23 height 23
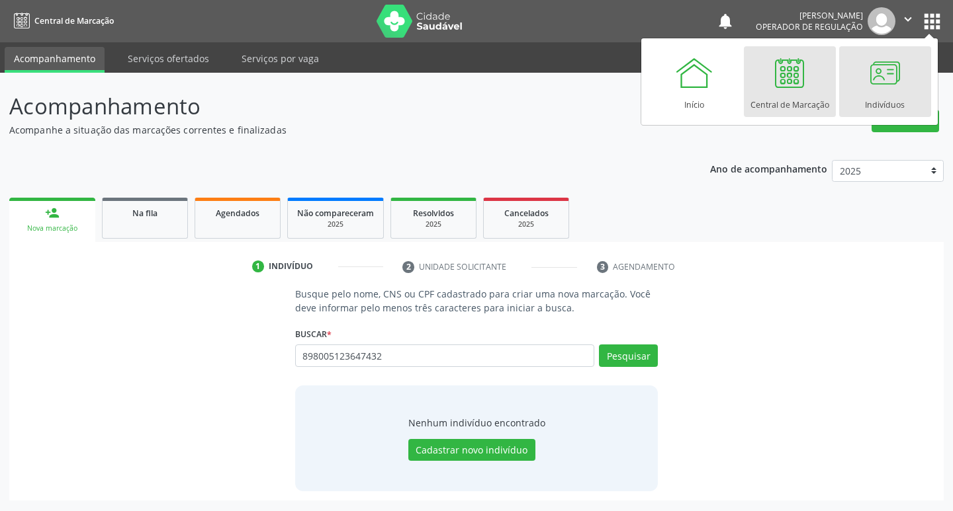
click at [891, 58] on div at bounding box center [885, 73] width 40 height 40
